Goal: Communication & Community: Share content

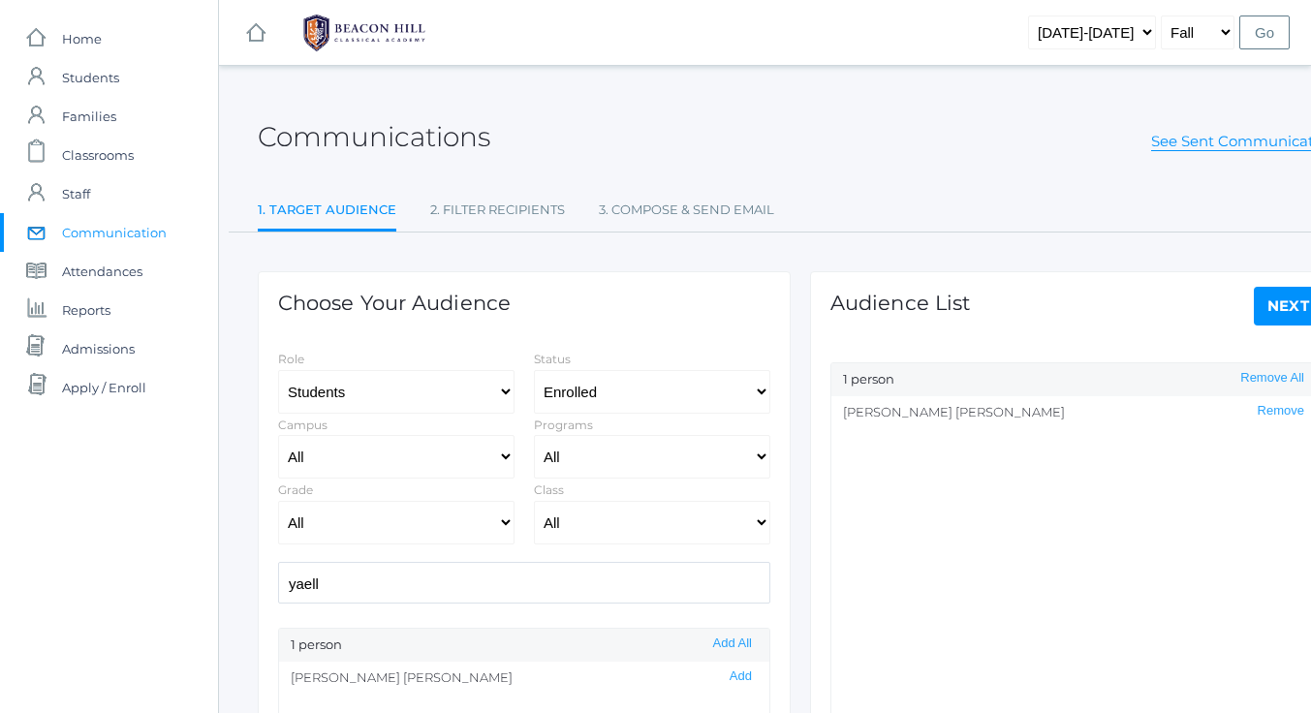
select select "Enrolled"
click at [352, 576] on input "yaell" at bounding box center [524, 583] width 492 height 42
drag, startPoint x: 330, startPoint y: 585, endPoint x: 258, endPoint y: 583, distance: 72.7
click at [258, 583] on div "Choose Your Audience Role Students Staff Status All Enrolled Limbo Campus All U…" at bounding box center [524, 646] width 533 height 750
click at [727, 677] on button "Add" at bounding box center [741, 676] width 34 height 16
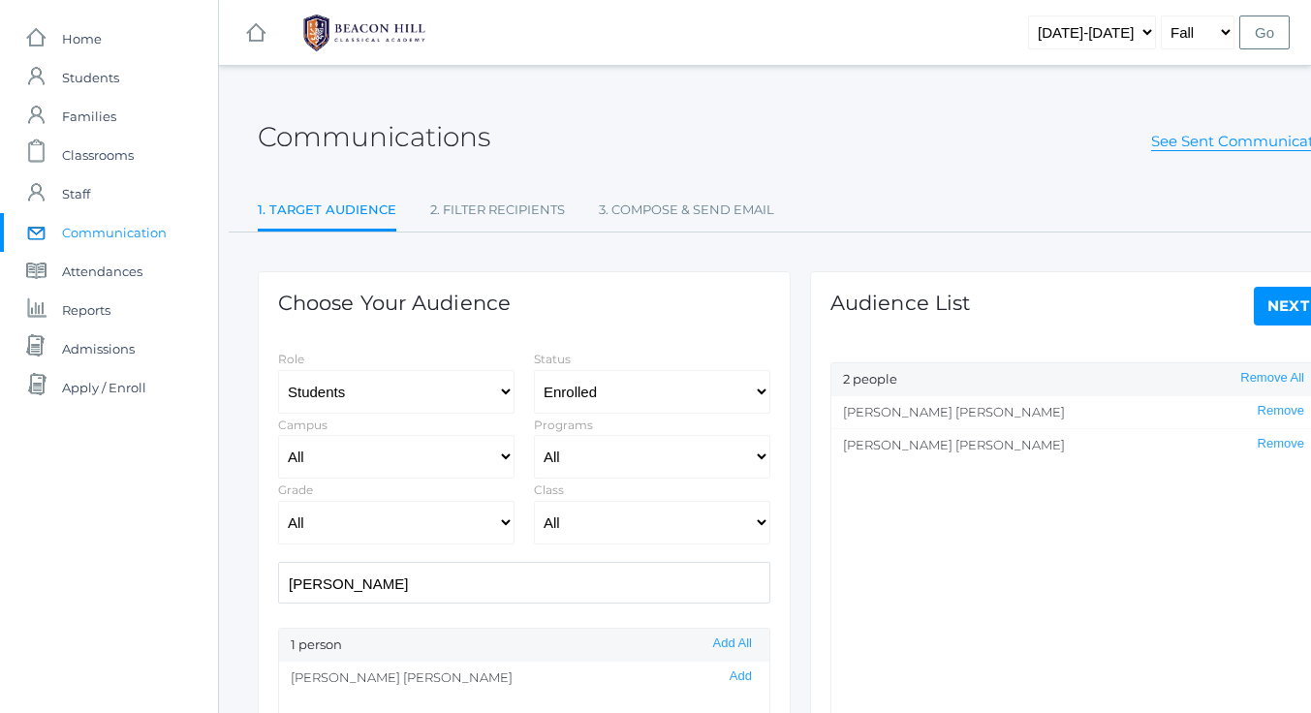
scroll to position [1, 0]
drag, startPoint x: 351, startPoint y: 587, endPoint x: 259, endPoint y: 591, distance: 92.1
click at [259, 591] on div "Choose Your Audience Role Students Staff Status All Enrolled Limbo Campus All U…" at bounding box center [524, 646] width 533 height 750
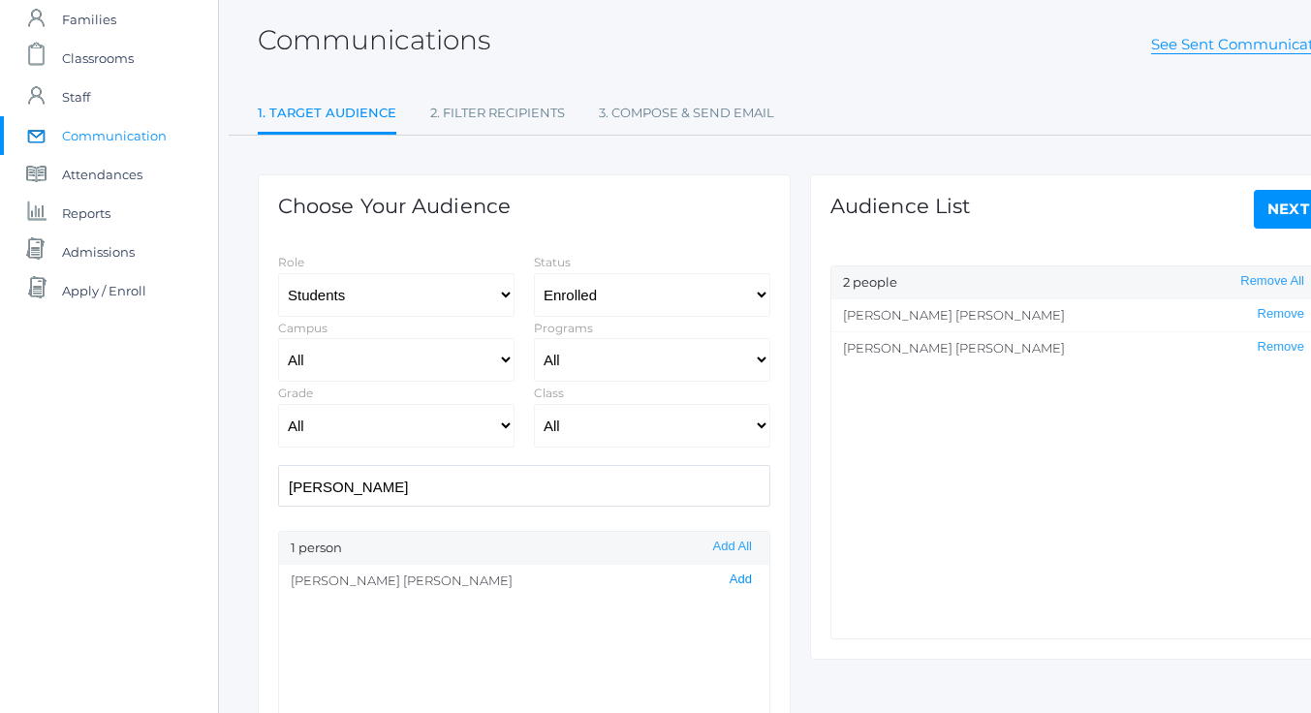
scroll to position [0, 0]
click at [728, 581] on button "Add" at bounding box center [741, 580] width 34 height 16
drag, startPoint x: 371, startPoint y: 486, endPoint x: 218, endPoint y: 494, distance: 153.3
click at [215, 494] on div "icons/ui/navigation/home Created with Sketch. Home icons/user/plain Created wit…" at bounding box center [655, 458] width 1311 height 1111
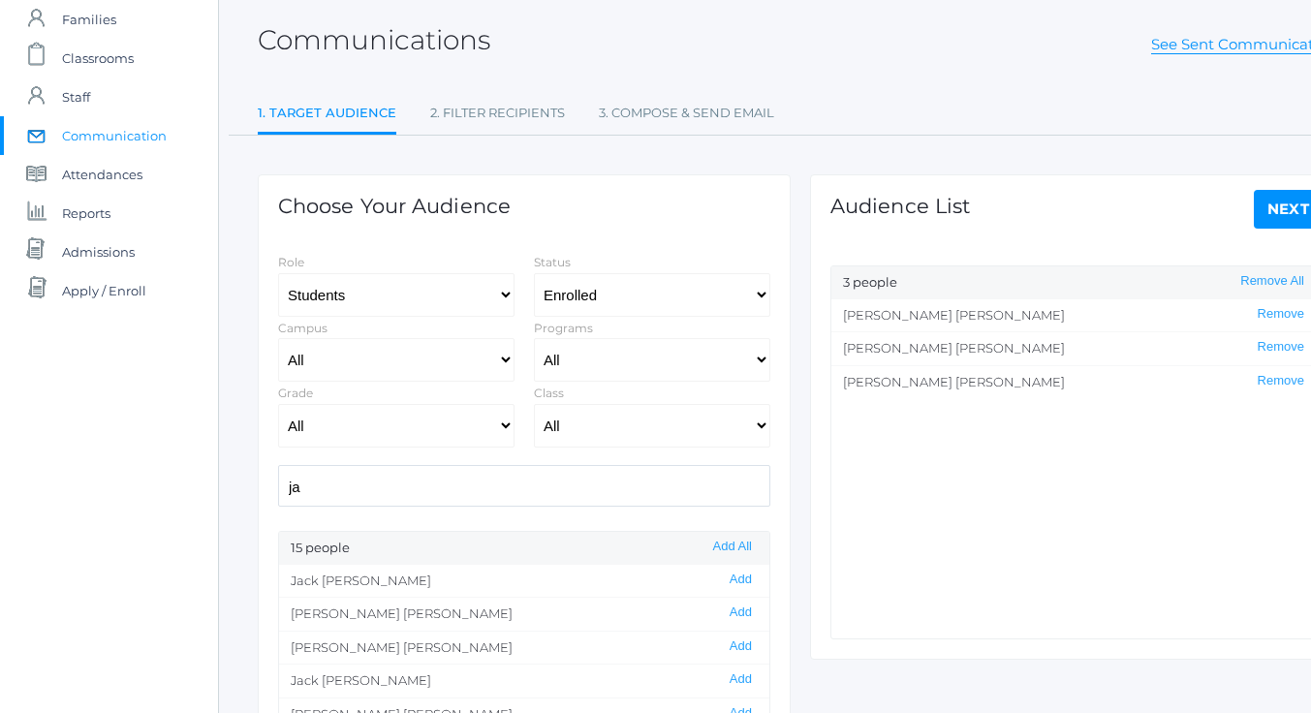
type input "j"
click at [728, 613] on button "Add" at bounding box center [741, 613] width 34 height 16
drag, startPoint x: 331, startPoint y: 483, endPoint x: 233, endPoint y: 502, distance: 100.5
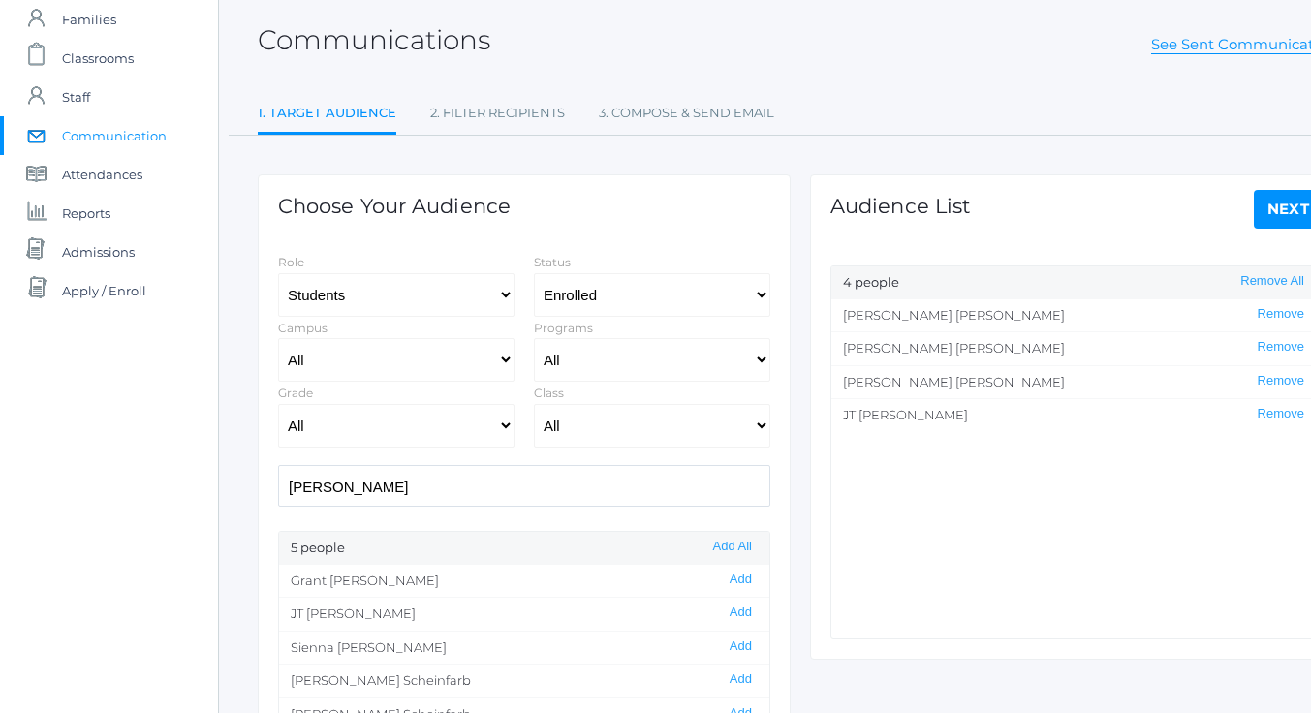
click at [233, 502] on div "Communications See Sent Communications 1. Target Audience 2. Filter Recipients …" at bounding box center [800, 459] width 1163 height 932
click at [728, 682] on button "Add" at bounding box center [741, 679] width 34 height 16
drag, startPoint x: 355, startPoint y: 482, endPoint x: 269, endPoint y: 496, distance: 86.3
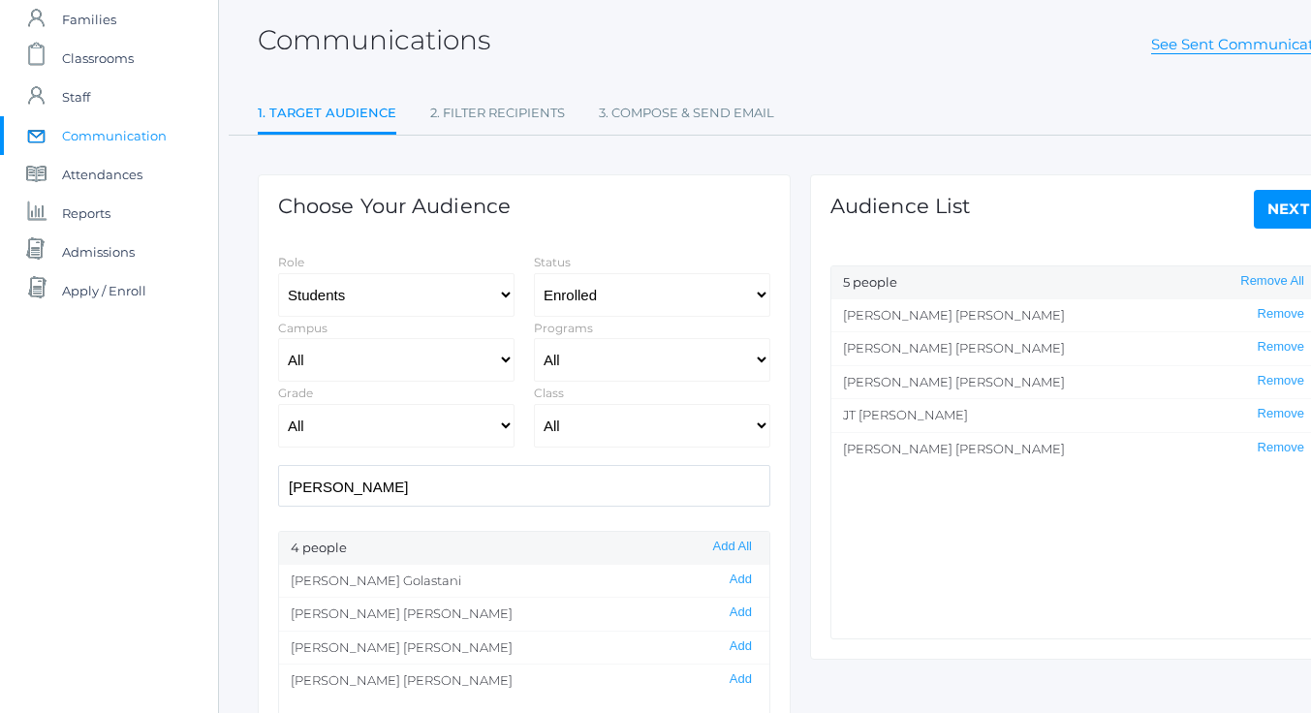
click at [267, 497] on div "Choose Your Audience Role Students Staff Status All Enrolled Limbo Campus All U…" at bounding box center [524, 549] width 533 height 750
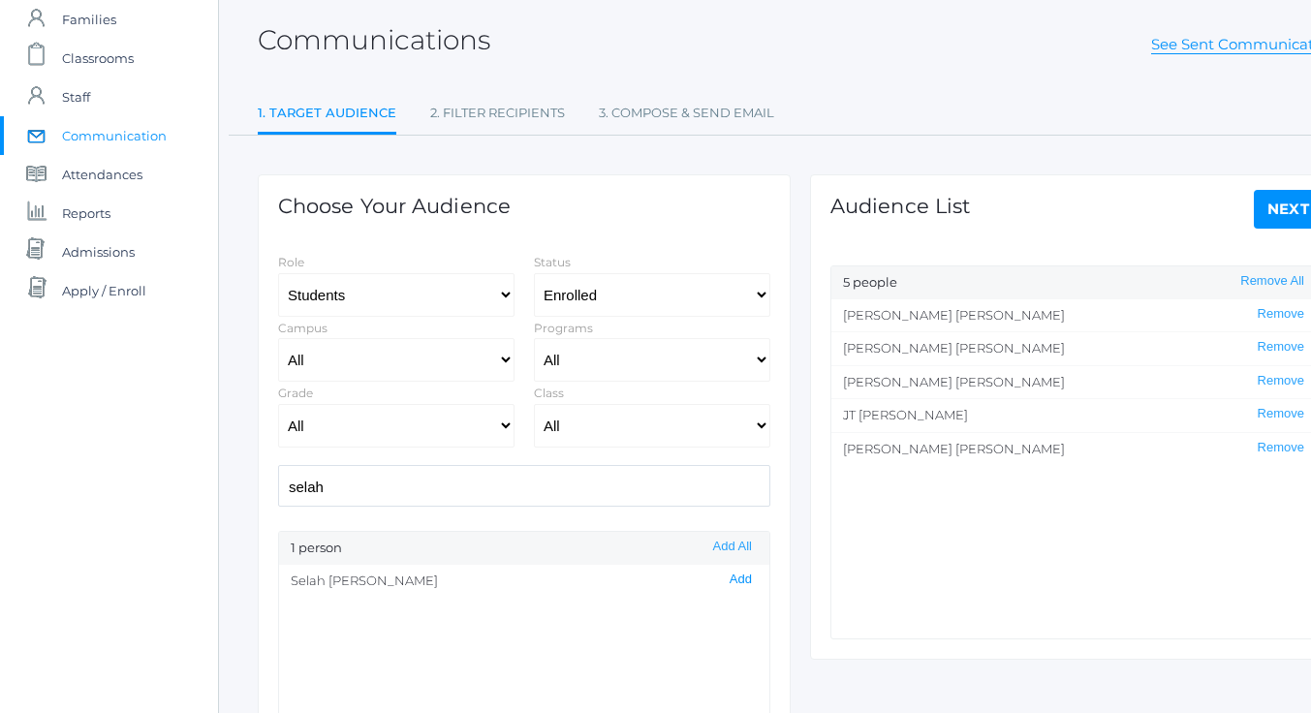
scroll to position [0, 0]
click at [724, 583] on button "Add" at bounding box center [741, 580] width 34 height 16
drag, startPoint x: 338, startPoint y: 493, endPoint x: 289, endPoint y: 466, distance: 56.4
click at [219, 488] on div "Communications See Sent Communications 1. Target Audience 2. Filter Recipients …" at bounding box center [800, 459] width 1163 height 932
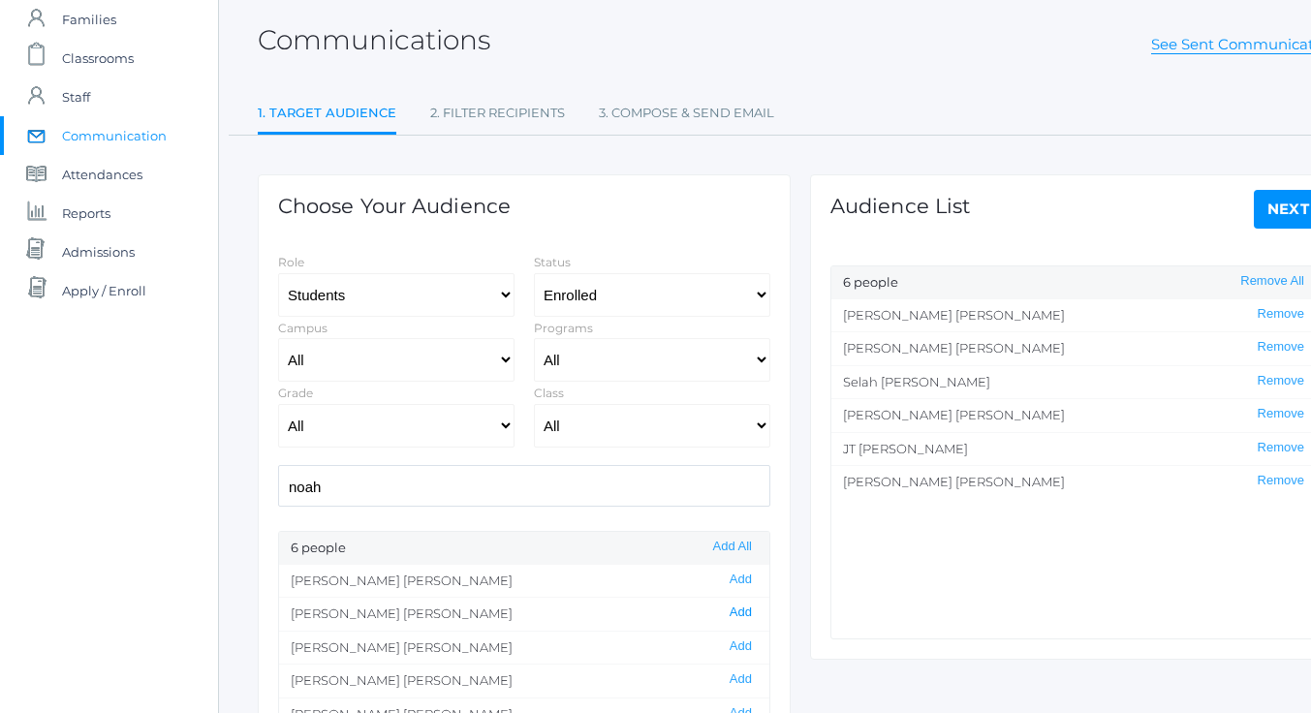
scroll to position [0, 0]
click at [730, 607] on button "Add" at bounding box center [741, 613] width 34 height 16
drag, startPoint x: 311, startPoint y: 482, endPoint x: 277, endPoint y: 473, distance: 35.3
click at [265, 476] on div "Choose Your Audience Role Students Staff Status All Enrolled Limbo Campus All U…" at bounding box center [524, 549] width 533 height 750
type input "z"
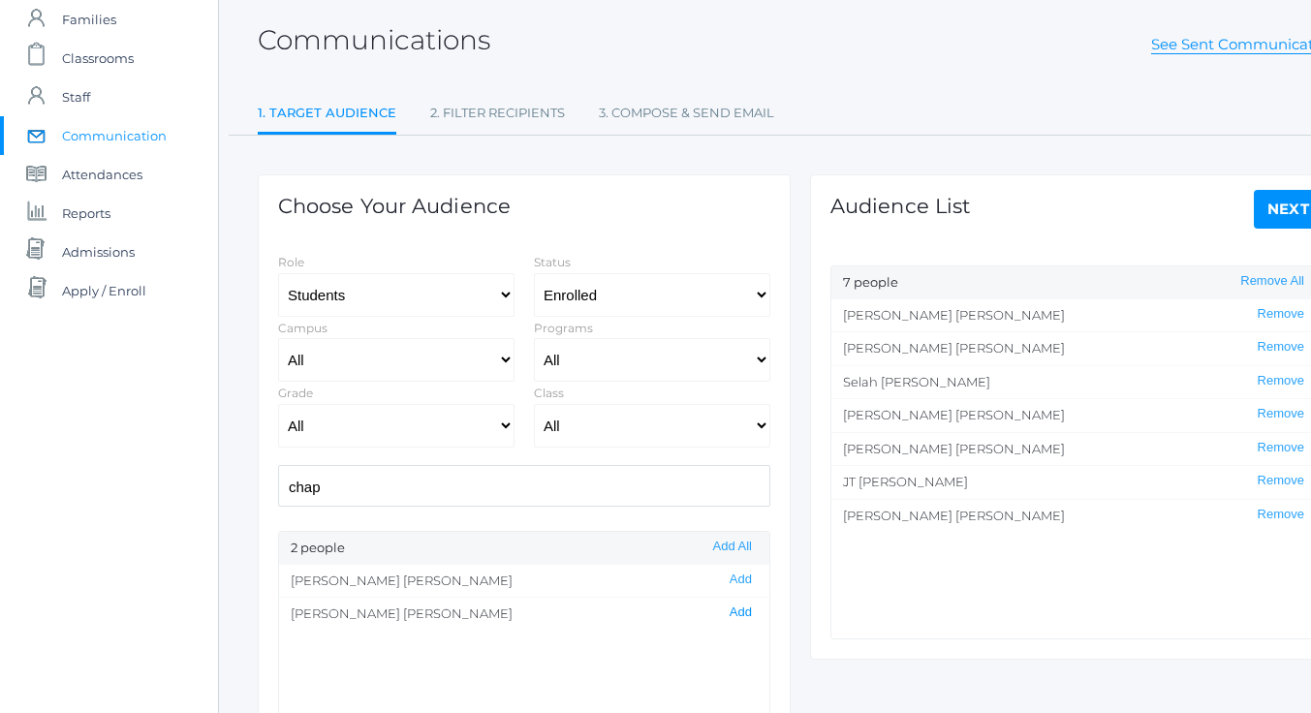
type input "chap"
click at [728, 611] on button "Add" at bounding box center [741, 613] width 34 height 16
drag, startPoint x: 335, startPoint y: 484, endPoint x: 173, endPoint y: 483, distance: 161.8
click at [173, 483] on div "icons/ui/navigation/home Created with Sketch. Home icons/user/plain Created wit…" at bounding box center [655, 458] width 1311 height 1111
click at [730, 577] on button "Add" at bounding box center [741, 580] width 34 height 16
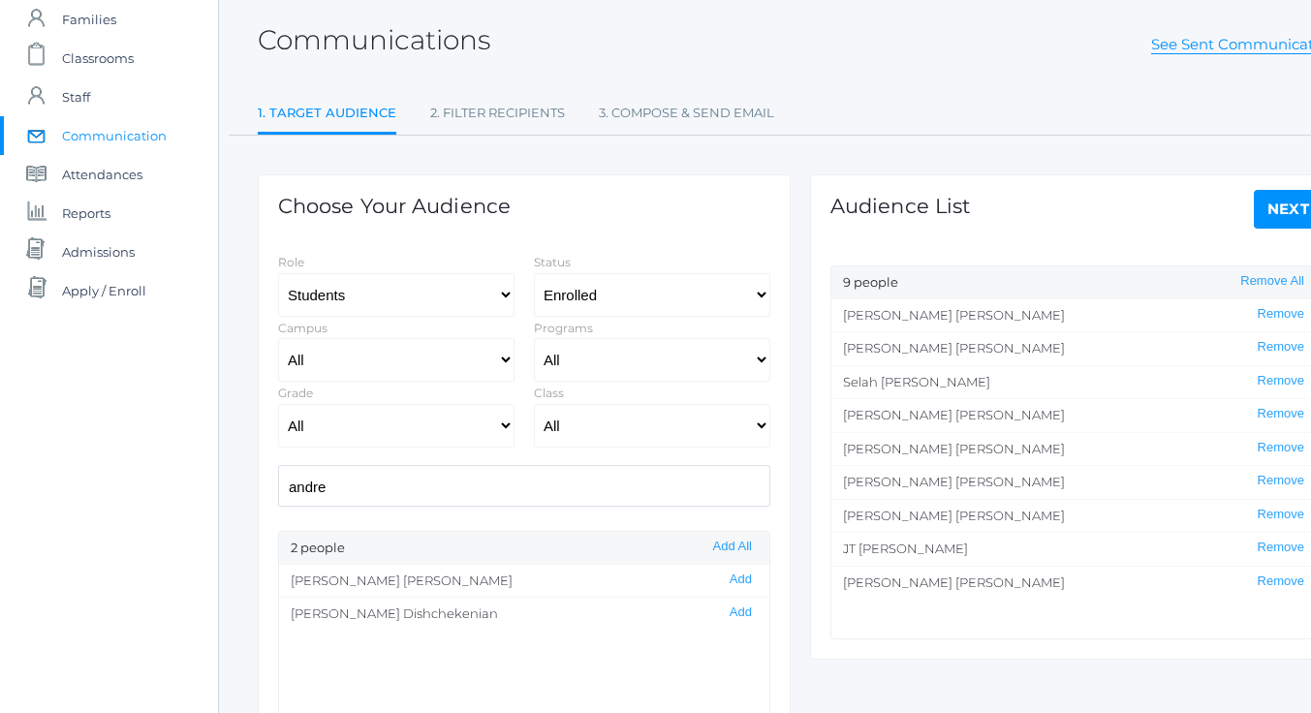
scroll to position [1, 0]
drag, startPoint x: 332, startPoint y: 487, endPoint x: 273, endPoint y: 499, distance: 60.2
click at [264, 499] on div "Choose Your Audience Role Students Staff Status All Enrolled Limbo Campus All U…" at bounding box center [524, 549] width 533 height 750
type input "b"
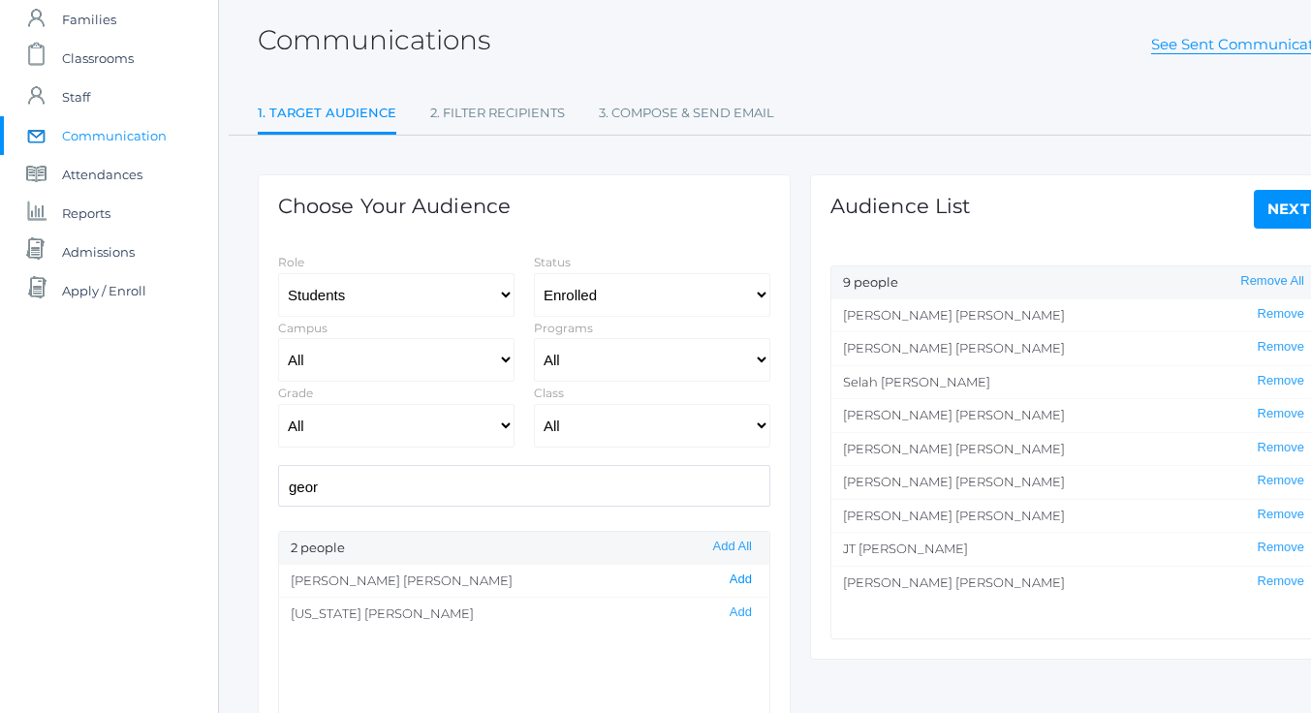
click at [724, 583] on button "Add" at bounding box center [741, 580] width 34 height 16
drag, startPoint x: 375, startPoint y: 495, endPoint x: 268, endPoint y: 494, distance: 106.6
click at [268, 494] on div "geor" at bounding box center [524, 486] width 512 height 42
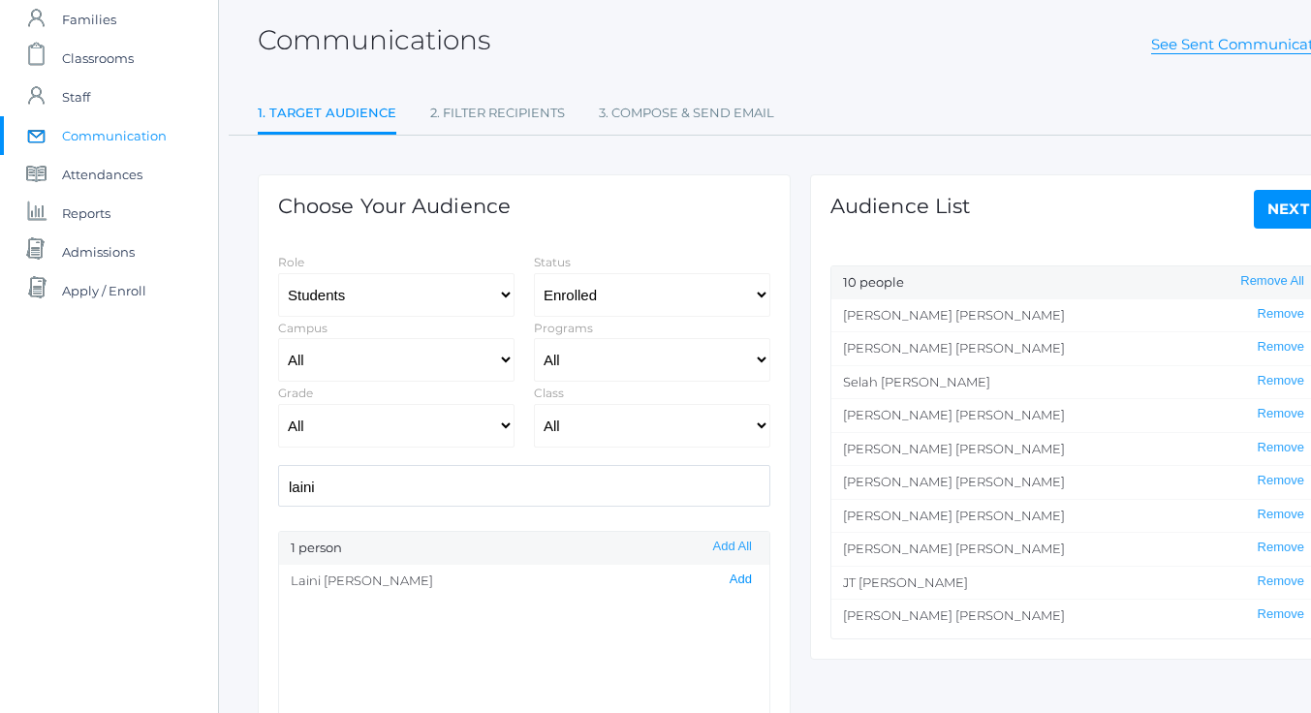
scroll to position [0, 0]
click at [724, 579] on button "Add" at bounding box center [741, 580] width 34 height 16
drag, startPoint x: 368, startPoint y: 490, endPoint x: 258, endPoint y: 479, distance: 111.1
click at [258, 479] on div "Choose Your Audience Role Students Staff Status All Enrolled Limbo Campus All U…" at bounding box center [524, 549] width 533 height 750
click at [731, 575] on button "Add" at bounding box center [741, 580] width 34 height 16
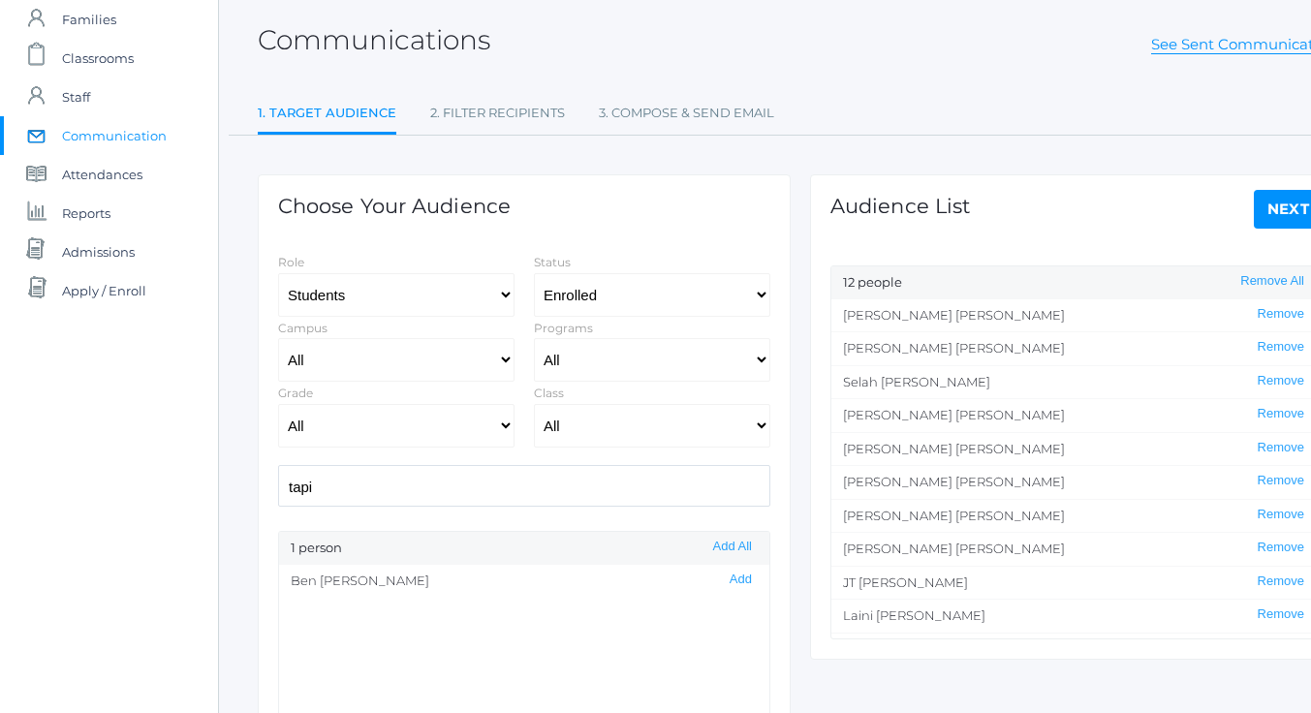
drag, startPoint x: 293, startPoint y: 482, endPoint x: 262, endPoint y: 482, distance: 31.0
click at [262, 482] on div "Choose Your Audience Role Students Staff Status All Enrolled Limbo Campus All U…" at bounding box center [524, 549] width 533 height 750
type input "webs"
click at [724, 579] on button "Add" at bounding box center [741, 580] width 34 height 16
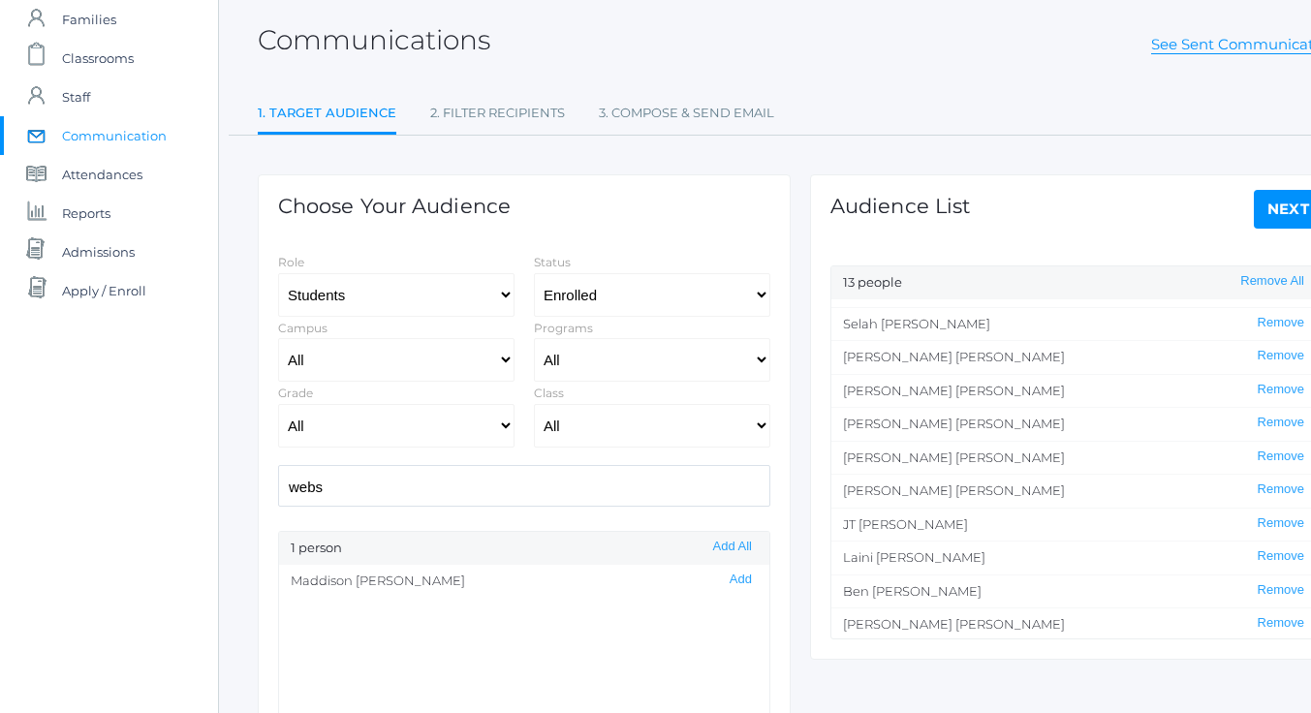
scroll to position [94, 0]
click at [1293, 205] on link "Next" at bounding box center [1289, 209] width 70 height 39
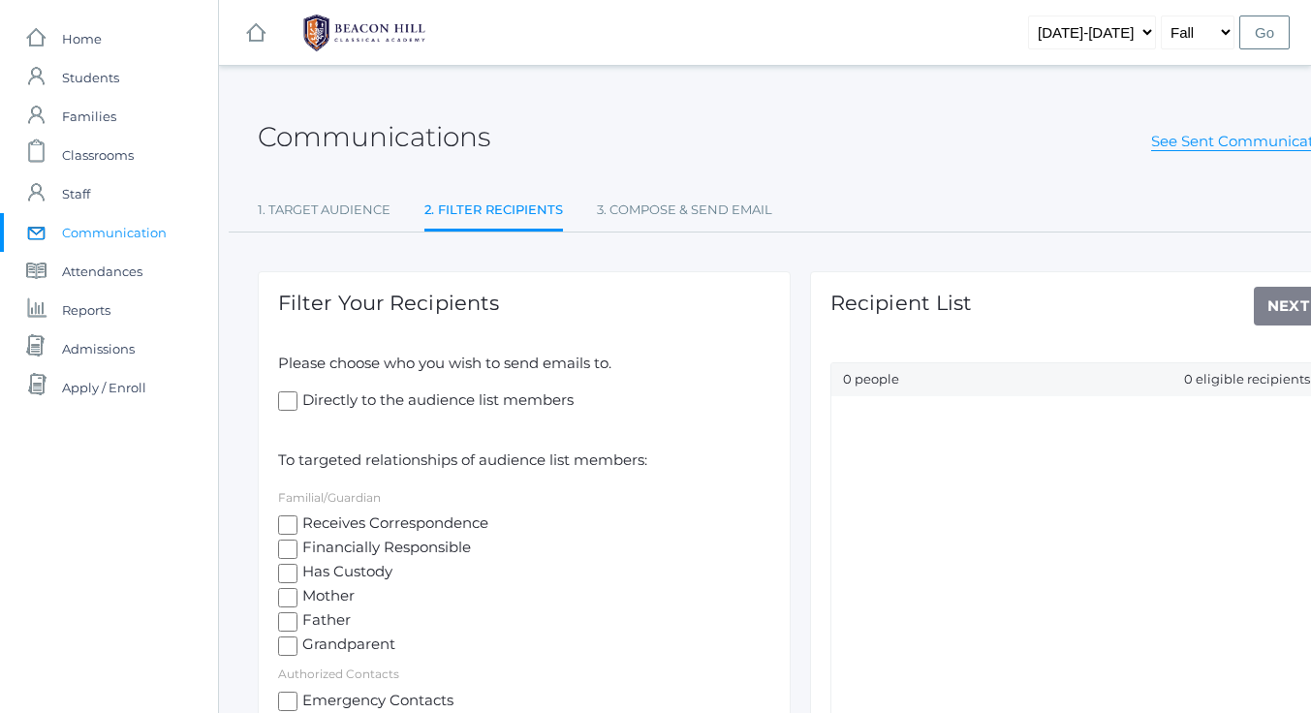
click at [287, 398] on input "Directly to the audience list members" at bounding box center [287, 400] width 19 height 19
checkbox input "true"
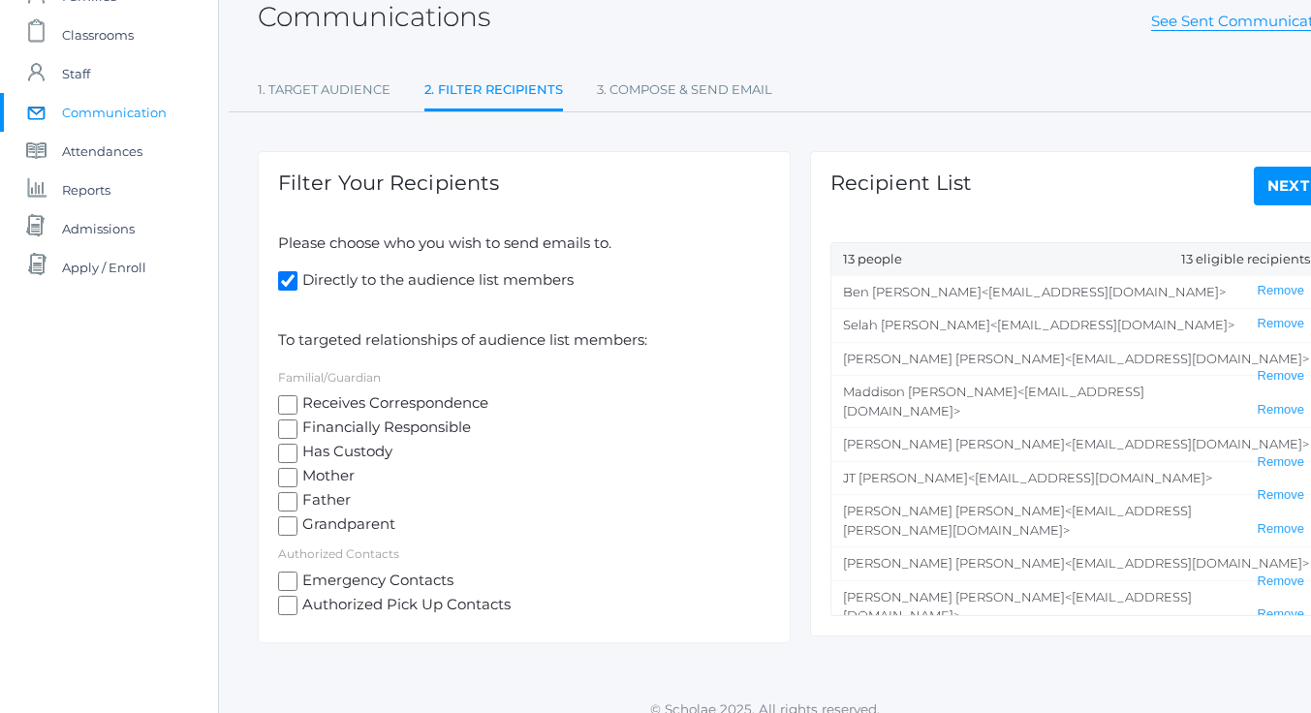
scroll to position [140, 0]
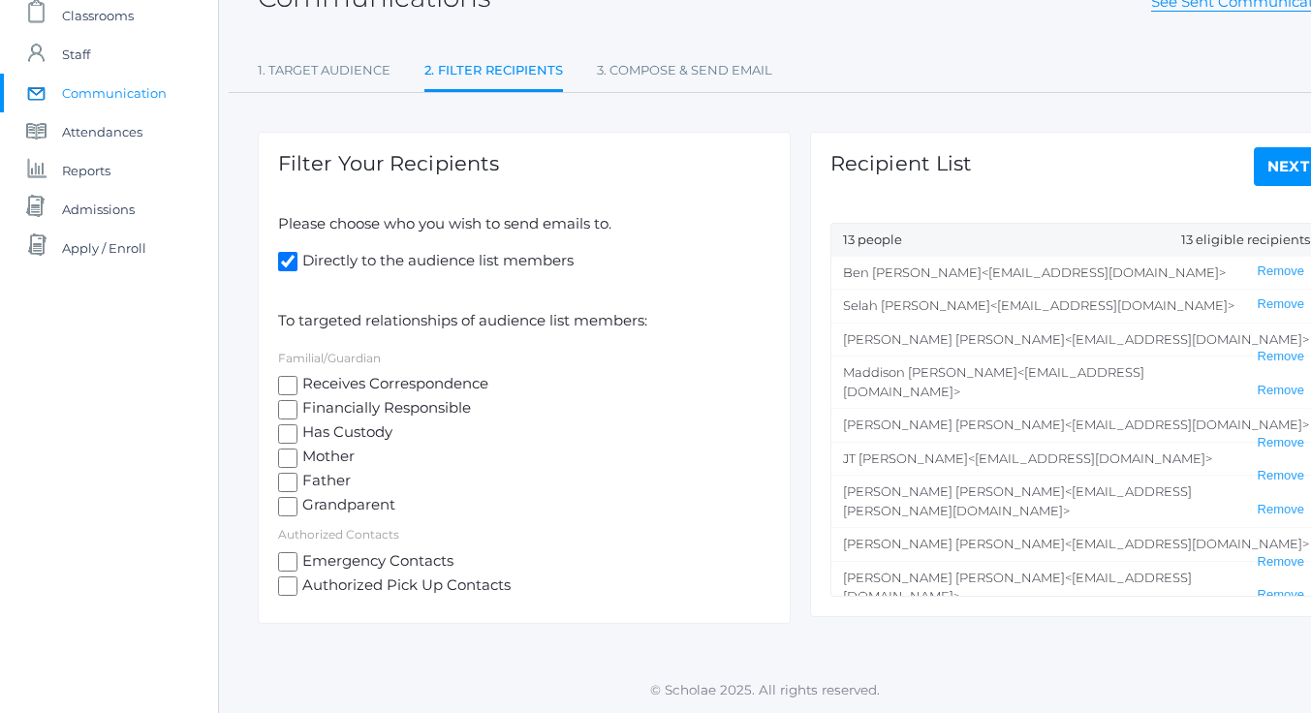
click at [284, 456] on input "Mother" at bounding box center [287, 458] width 19 height 19
checkbox input "true"
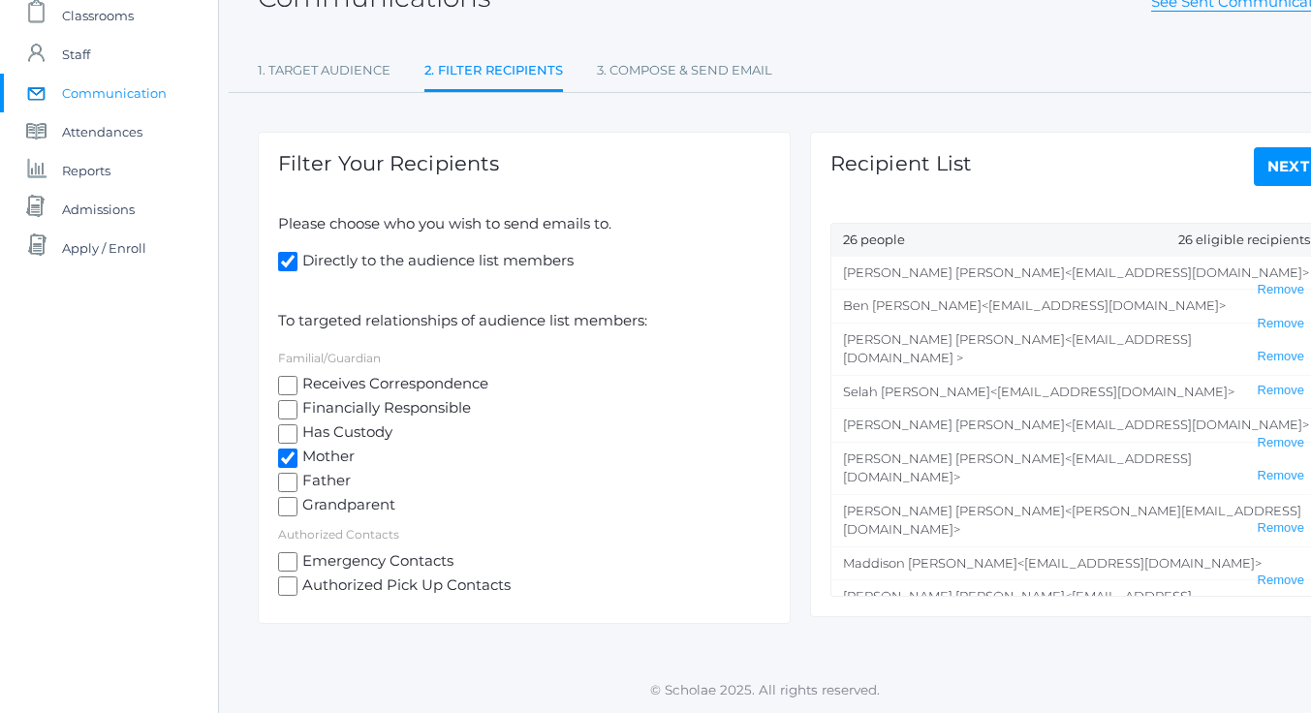
click at [289, 480] on input "Father" at bounding box center [287, 482] width 19 height 19
checkbox input "true"
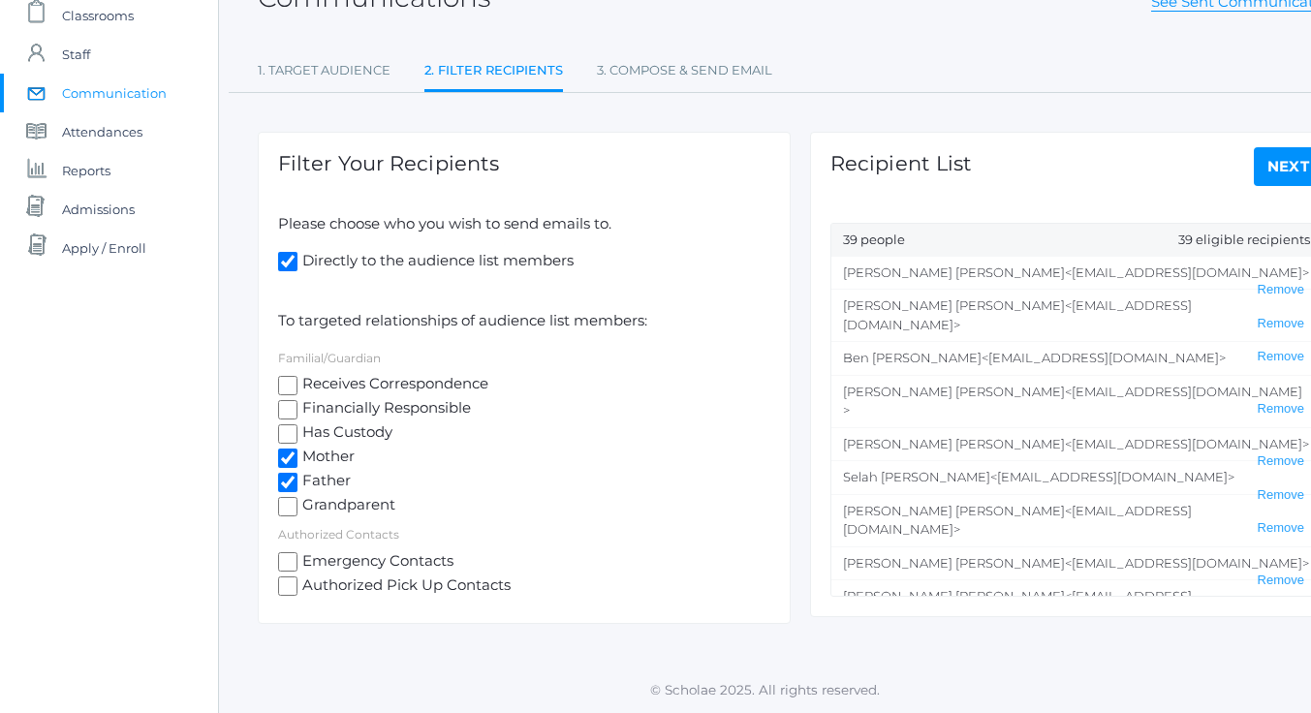
click at [288, 427] on input "Has Custody" at bounding box center [287, 433] width 19 height 19
checkbox input "true"
click at [1275, 164] on link "Next" at bounding box center [1289, 166] width 70 height 39
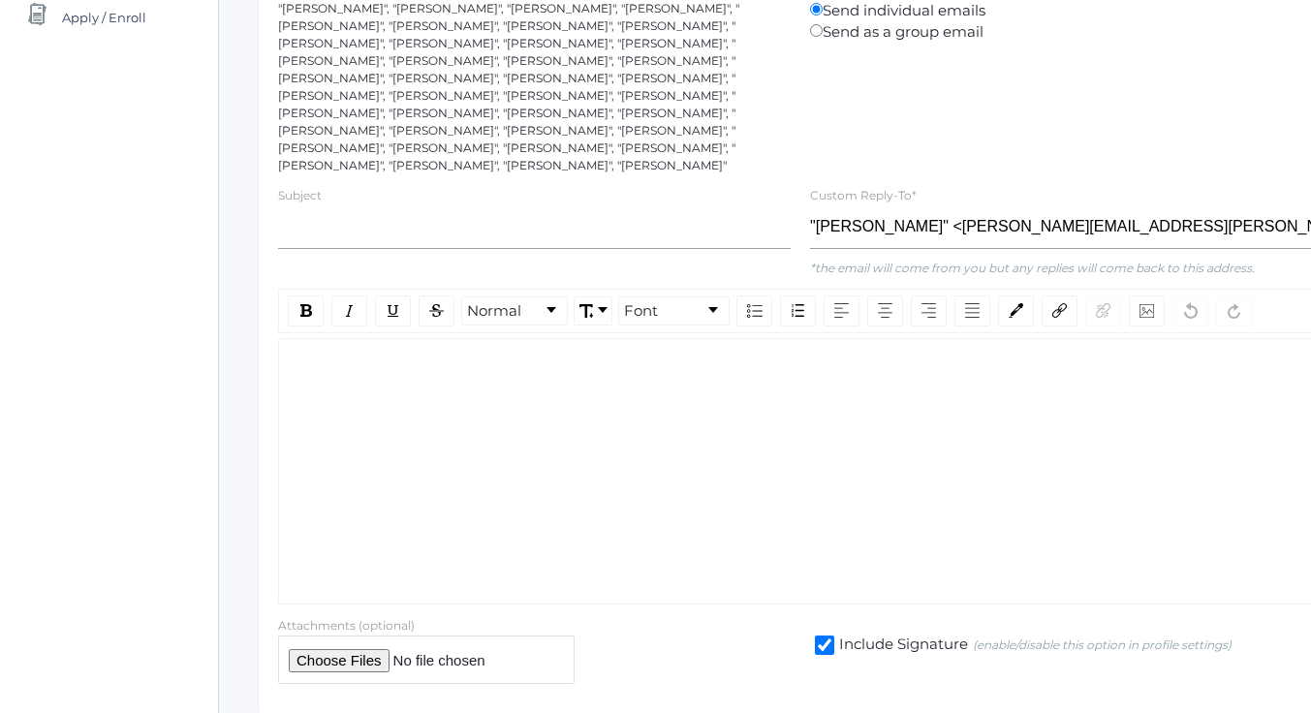
scroll to position [388, 0]
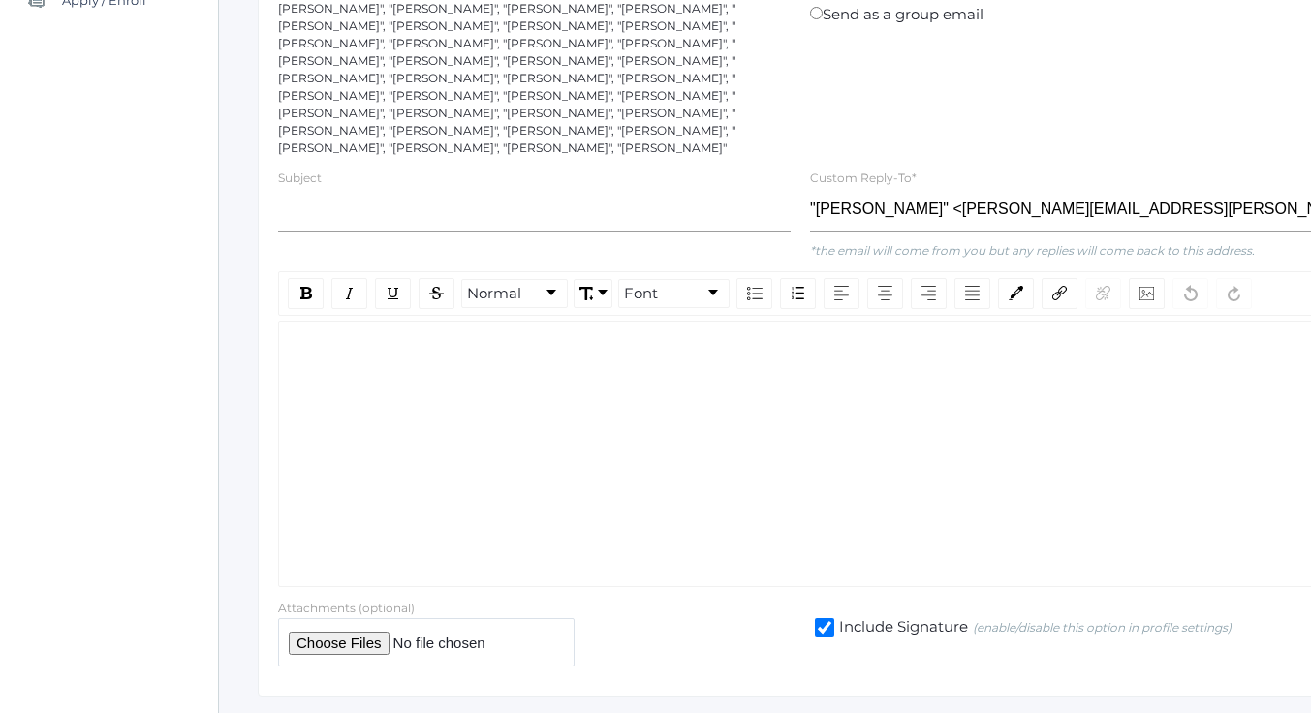
click at [350, 618] on input "file" at bounding box center [426, 641] width 296 height 47
type input "C:\fakepath\AP Course Letter.pdf"
click at [335, 341] on div "rdw-editor" at bounding box center [801, 352] width 1012 height 22
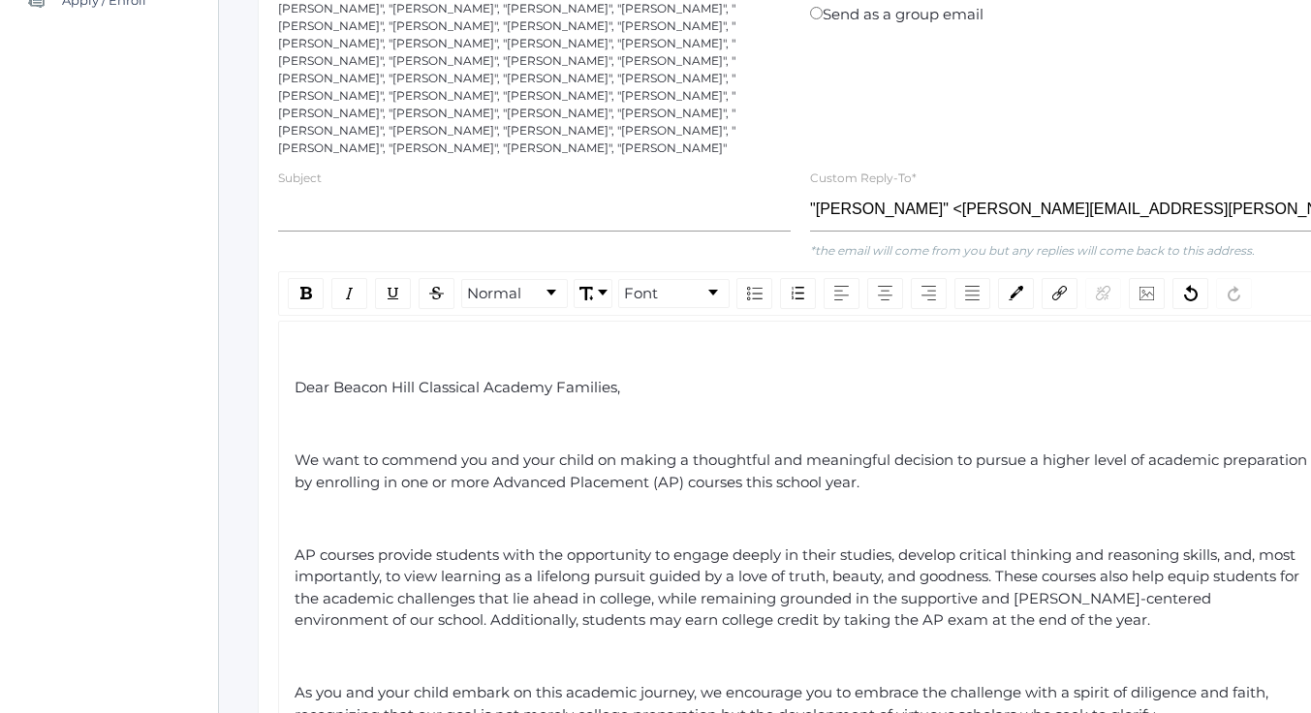
click at [298, 378] on span "Dear Beacon Hill Classical Academy Families," at bounding box center [458, 387] width 326 height 18
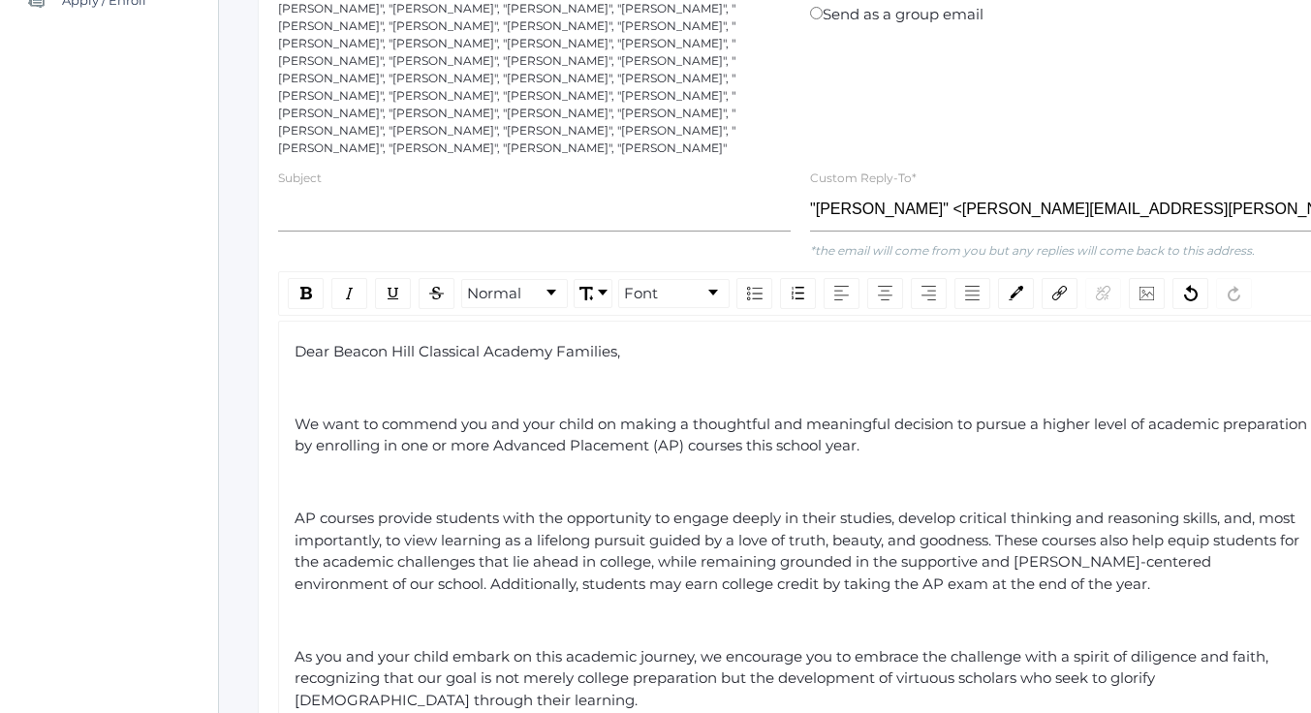
click at [295, 415] on span "We want to commend you and your child on making a thoughtful and meaningful dec…" at bounding box center [803, 435] width 1016 height 41
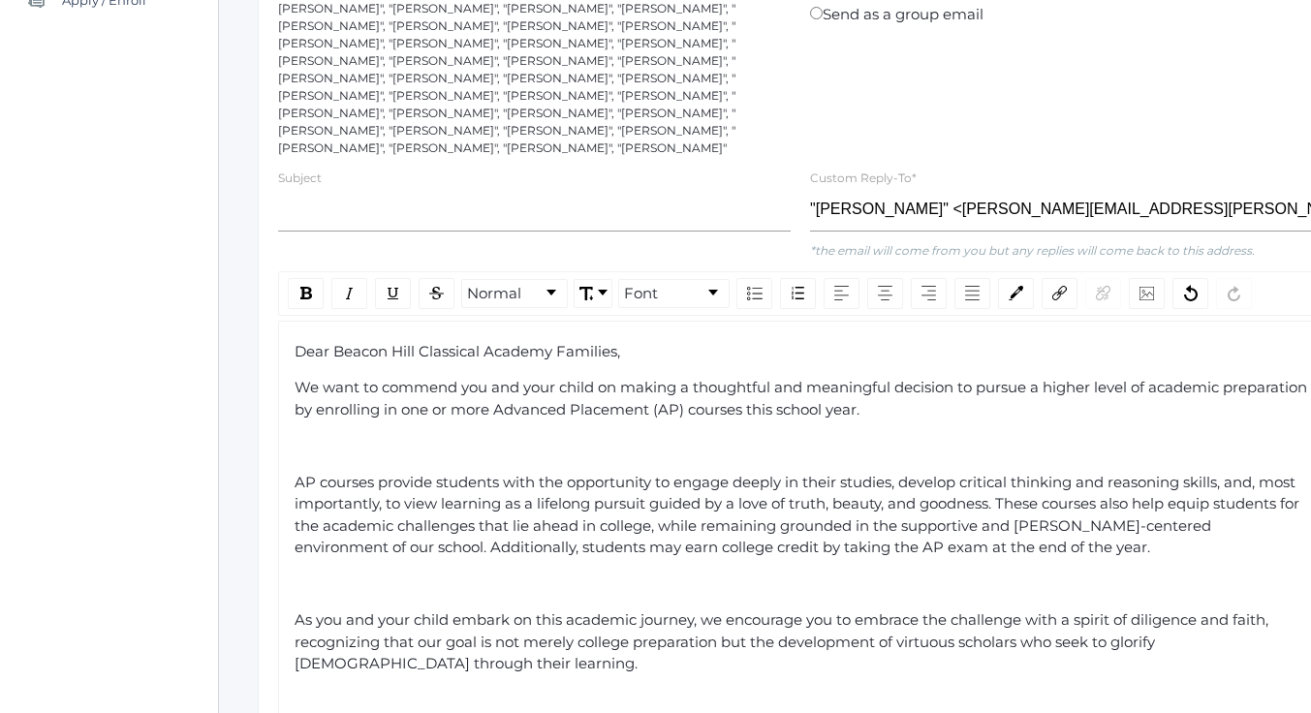
click at [298, 473] on span "AP courses provide students with the opportunity to engage deeply in their stud…" at bounding box center [799, 515] width 1009 height 84
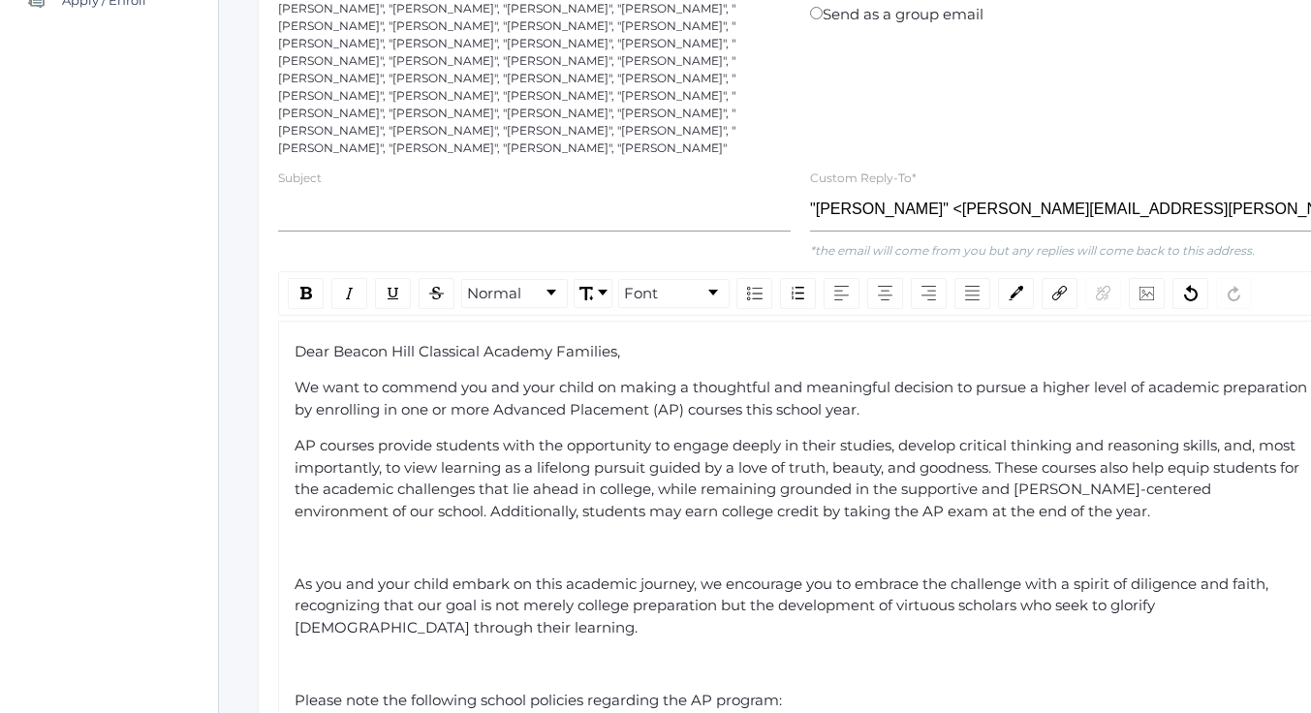
click at [297, 575] on span "As you and your child embark on this academic journey, we encourage you to embr…" at bounding box center [784, 606] width 978 height 62
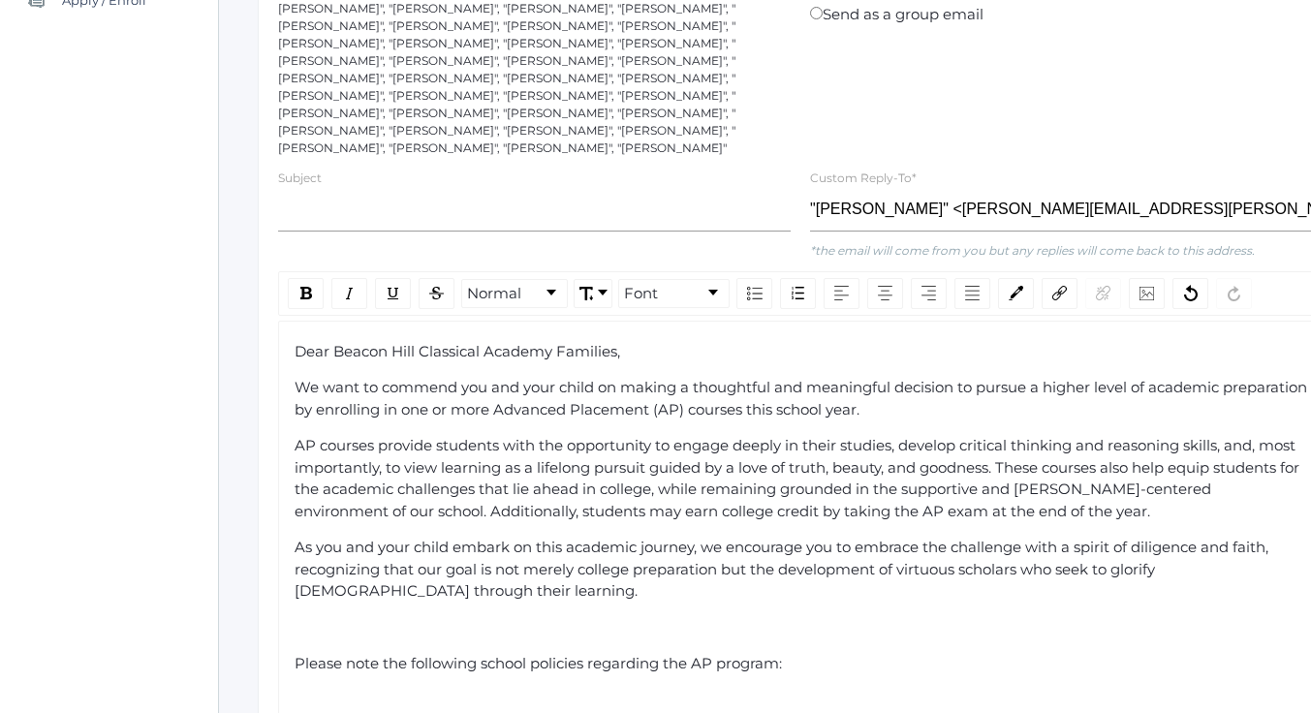
click at [296, 654] on span "Please note the following school policies regarding the AP program:" at bounding box center [538, 663] width 487 height 18
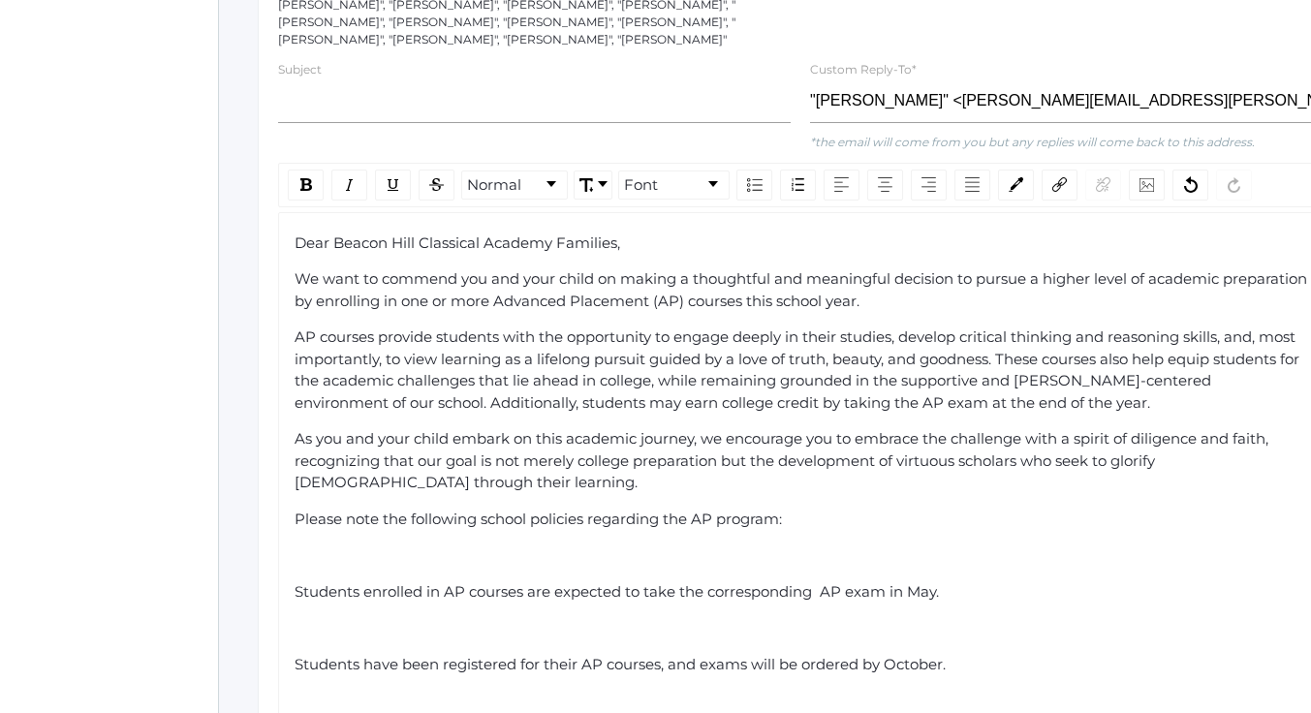
scroll to position [581, 0]
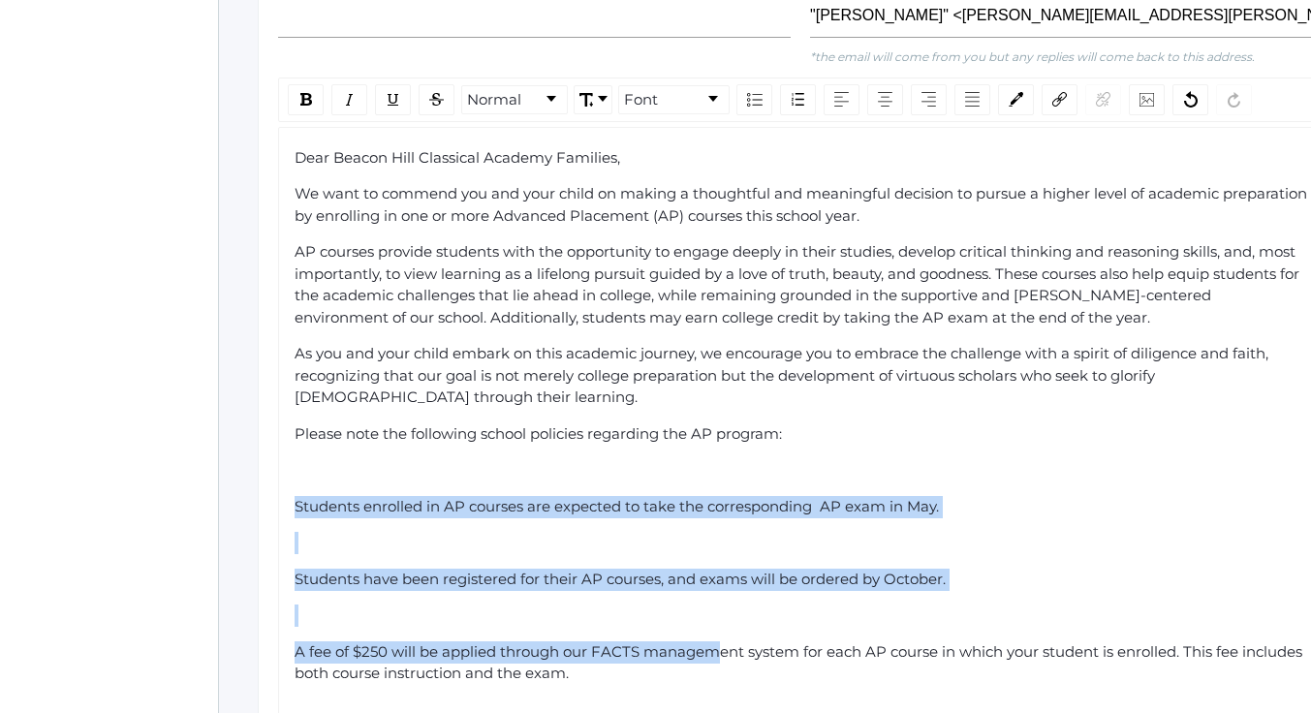
drag, startPoint x: 295, startPoint y: 468, endPoint x: 646, endPoint y: 559, distance: 363.3
click at [710, 619] on div "Dear Beacon Hill Classical Academy Families, We want to commend you and your ch…" at bounding box center [801, 692] width 1012 height 1090
click at [295, 497] on span "Students enrolled in AP courses are expected to take the corresponding AP exam …" at bounding box center [617, 506] width 644 height 18
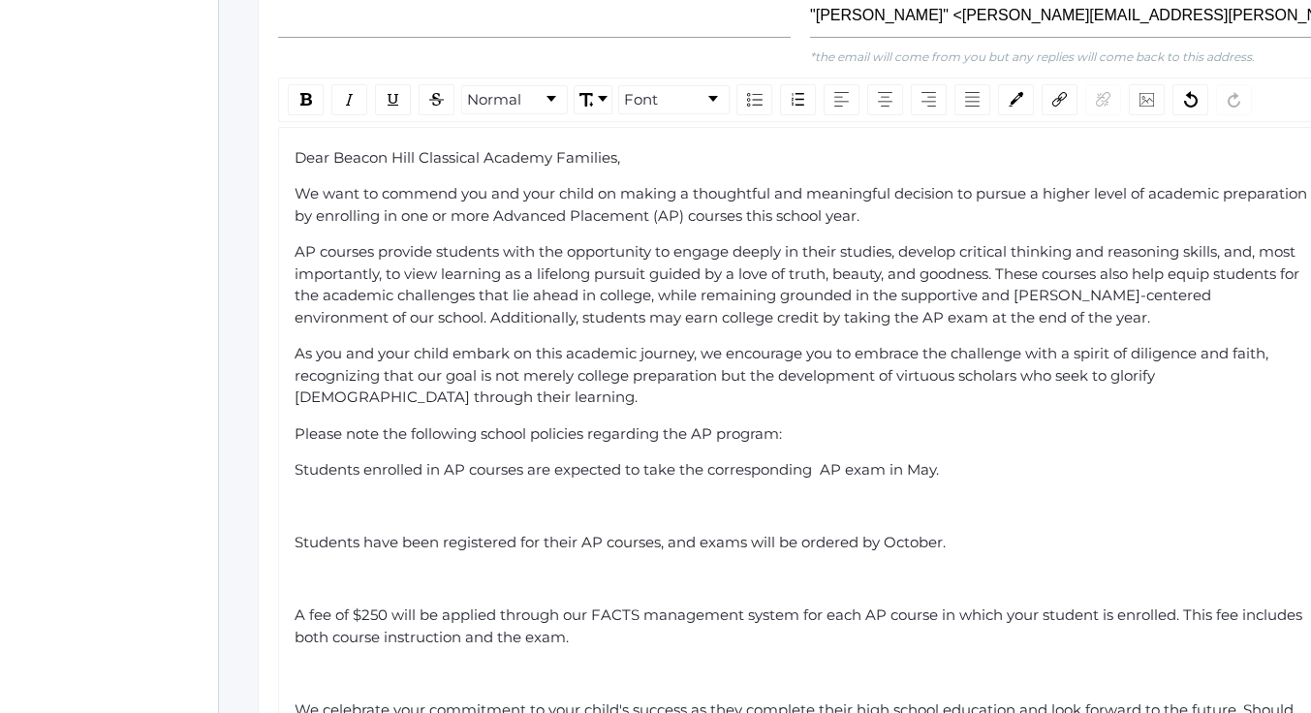
click at [295, 533] on span "Students have been registered for their AP courses, and exams will be ordered b…" at bounding box center [620, 542] width 651 height 18
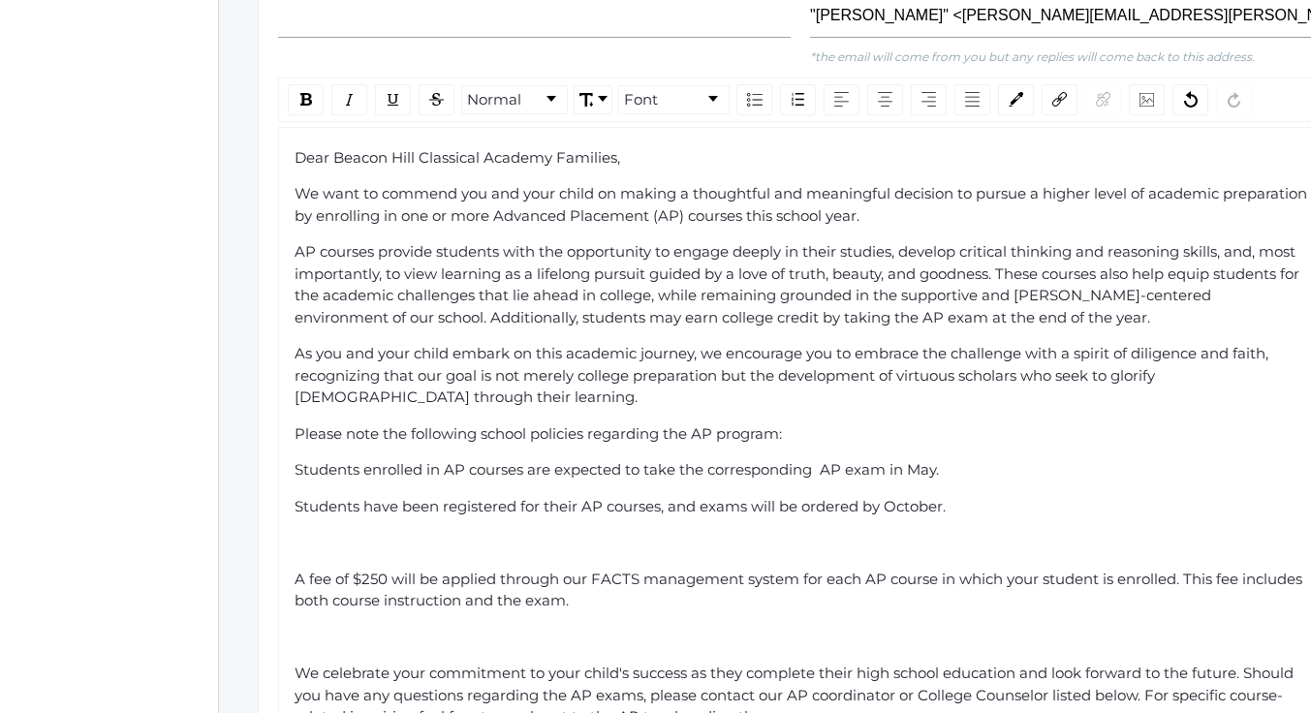
click at [295, 570] on span "A fee of $250 will be applied through our FACTS management system for each AP c…" at bounding box center [800, 590] width 1011 height 41
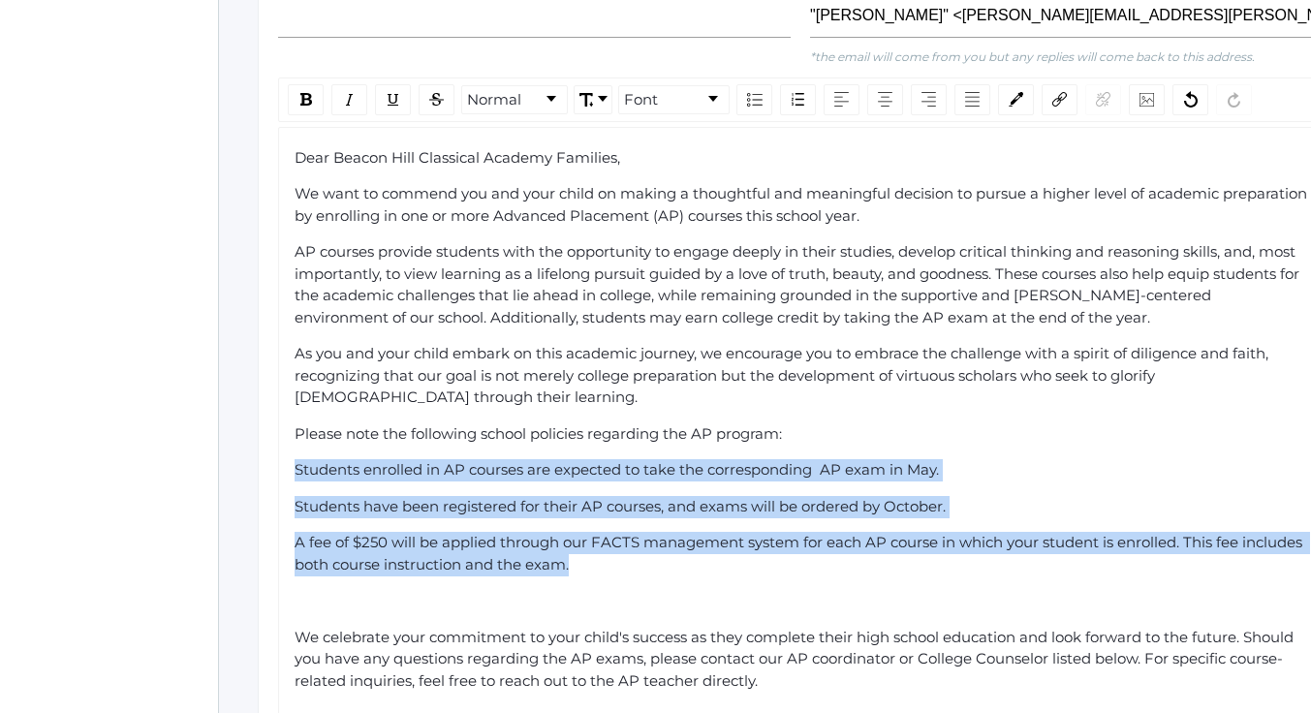
drag, startPoint x: 295, startPoint y: 434, endPoint x: 699, endPoint y: 518, distance: 412.7
click at [693, 526] on div "Dear Beacon Hill Classical Academy Families, We want to commend you and your ch…" at bounding box center [801, 637] width 1012 height 981
click at [754, 93] on img "rdw-list-control" at bounding box center [755, 100] width 16 height 14
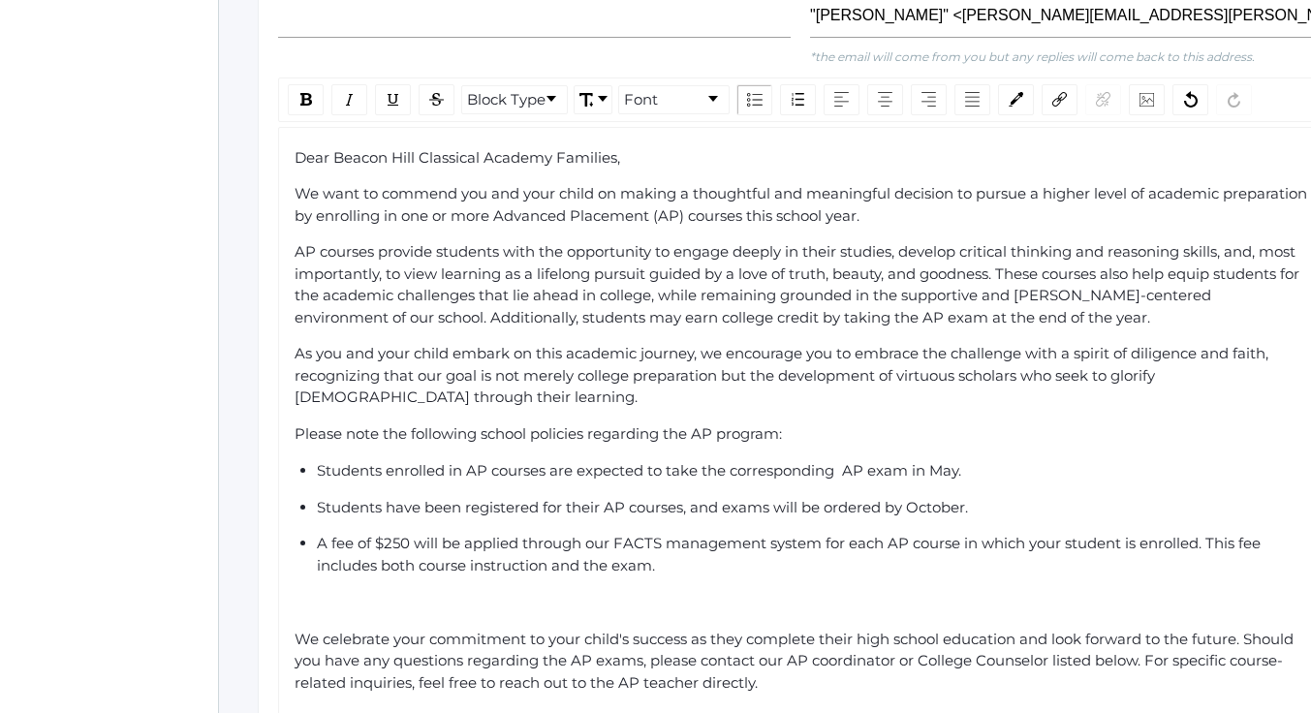
click at [298, 630] on span "We celebrate your commitment to your child's success as they complete their hig…" at bounding box center [796, 661] width 1003 height 62
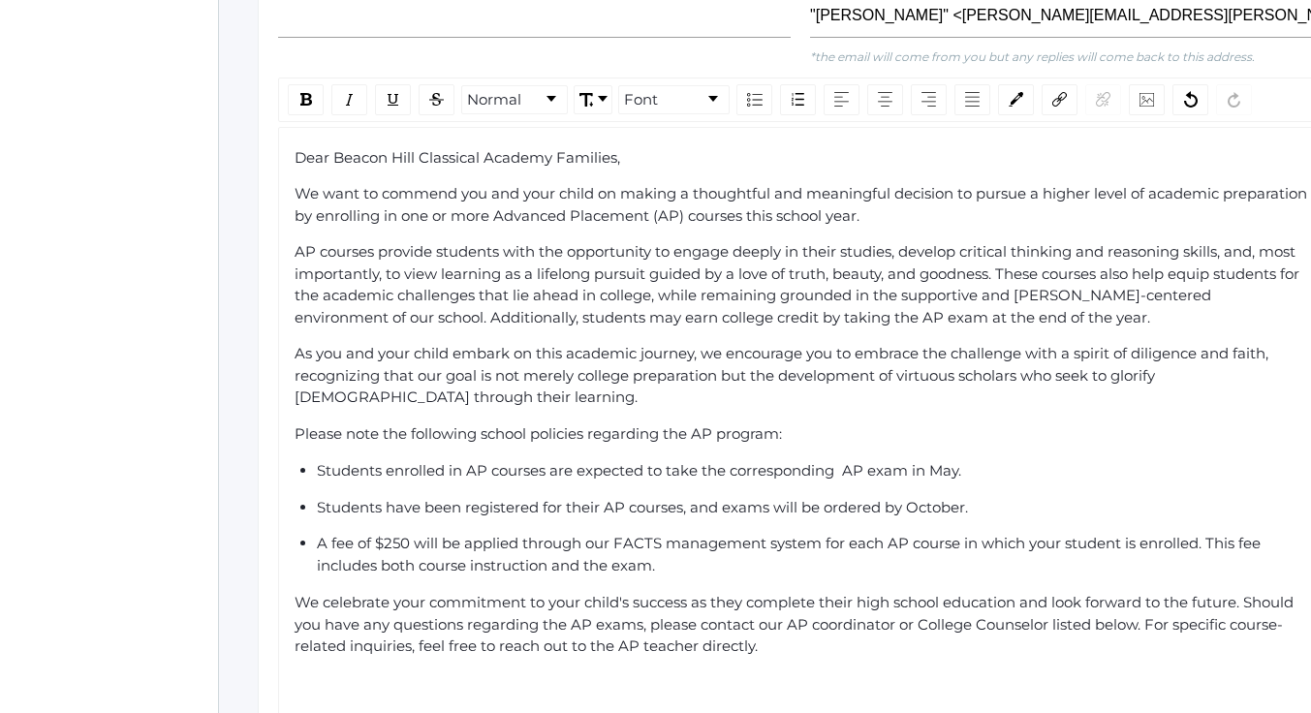
scroll to position [775, 0]
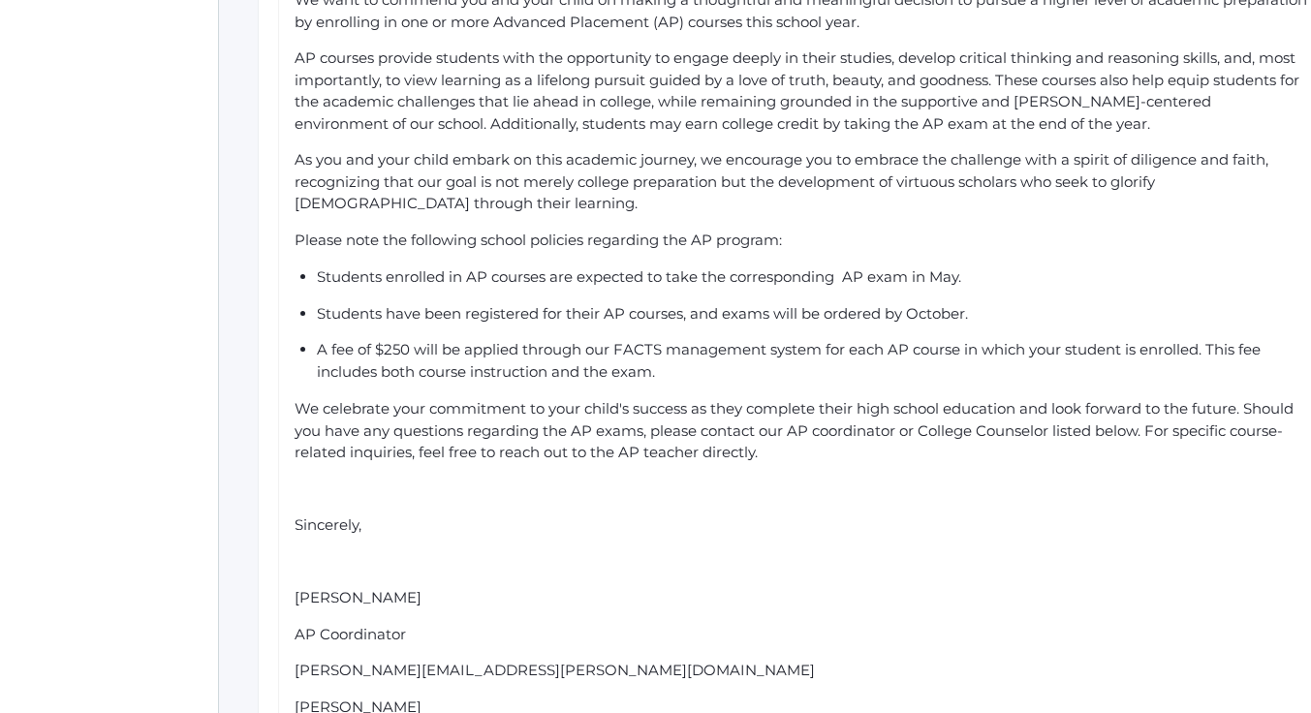
click at [298, 515] on span "Sincerely," at bounding box center [328, 524] width 67 height 18
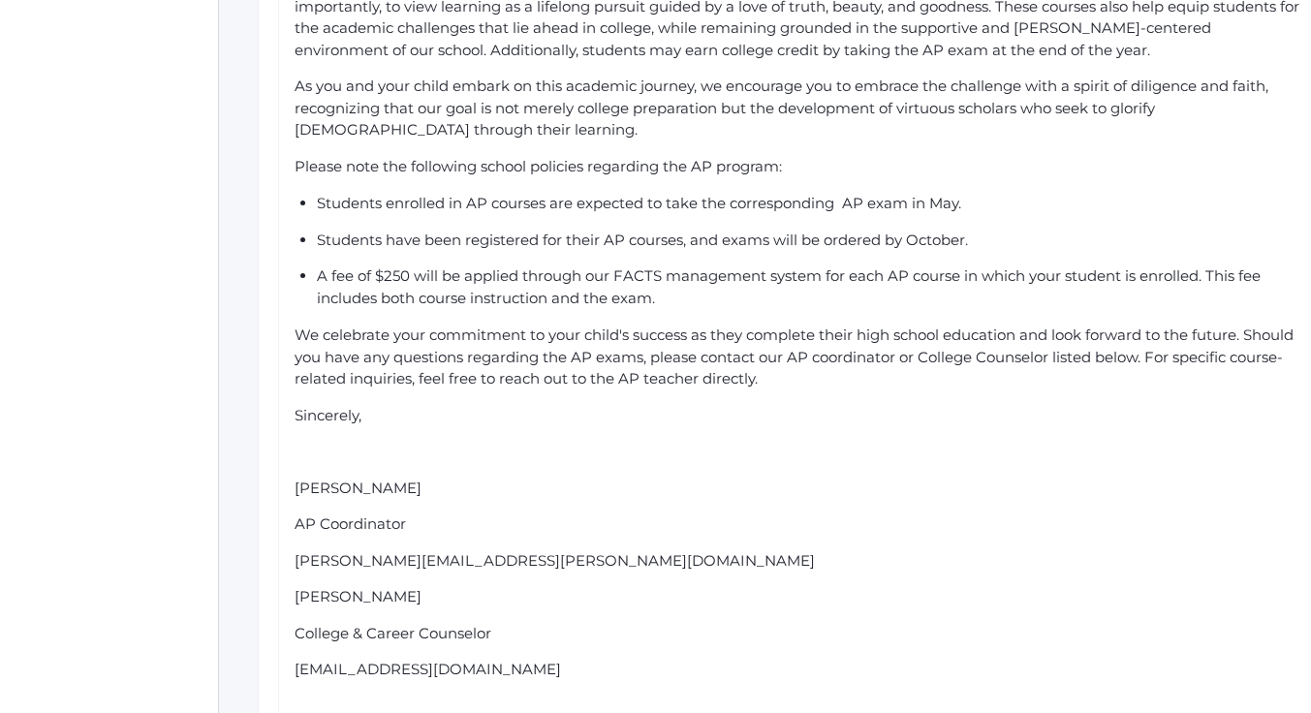
scroll to position [872, 0]
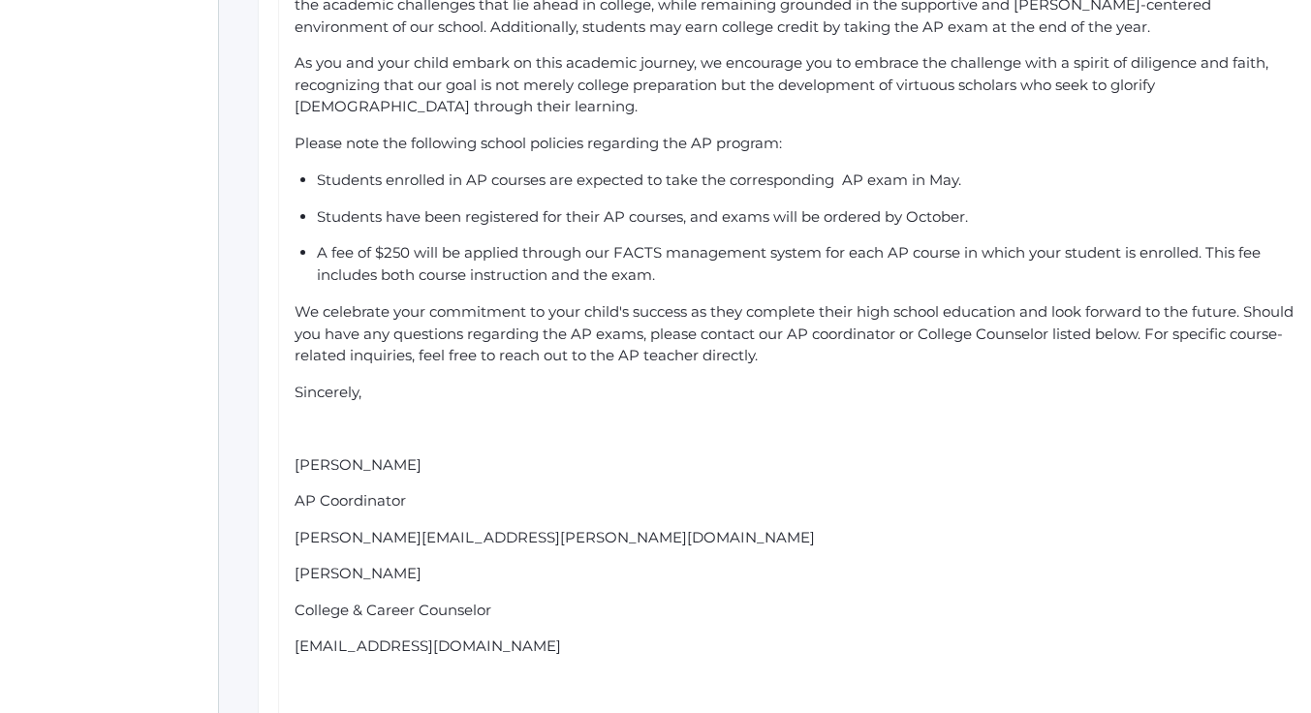
click at [295, 564] on span "[PERSON_NAME]" at bounding box center [358, 573] width 127 height 18
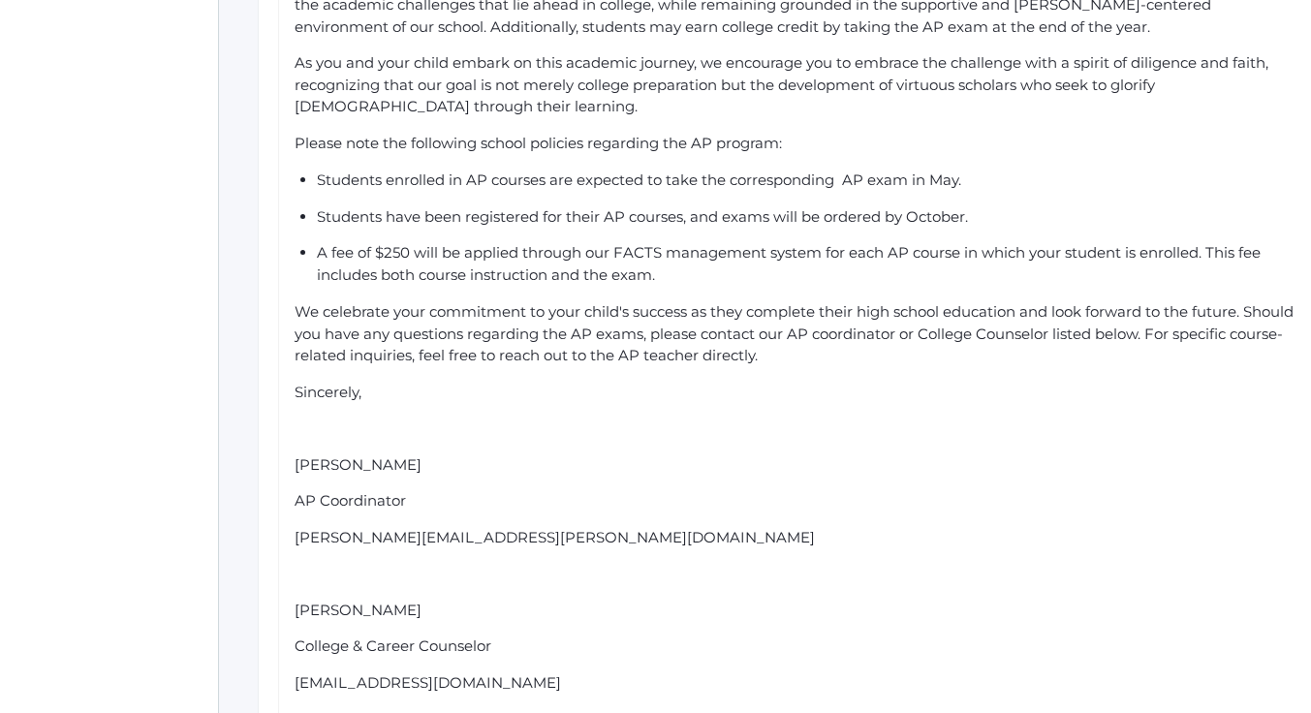
click at [413, 528] on span "[PERSON_NAME][EMAIL_ADDRESS][PERSON_NAME][DOMAIN_NAME]" at bounding box center [555, 537] width 520 height 18
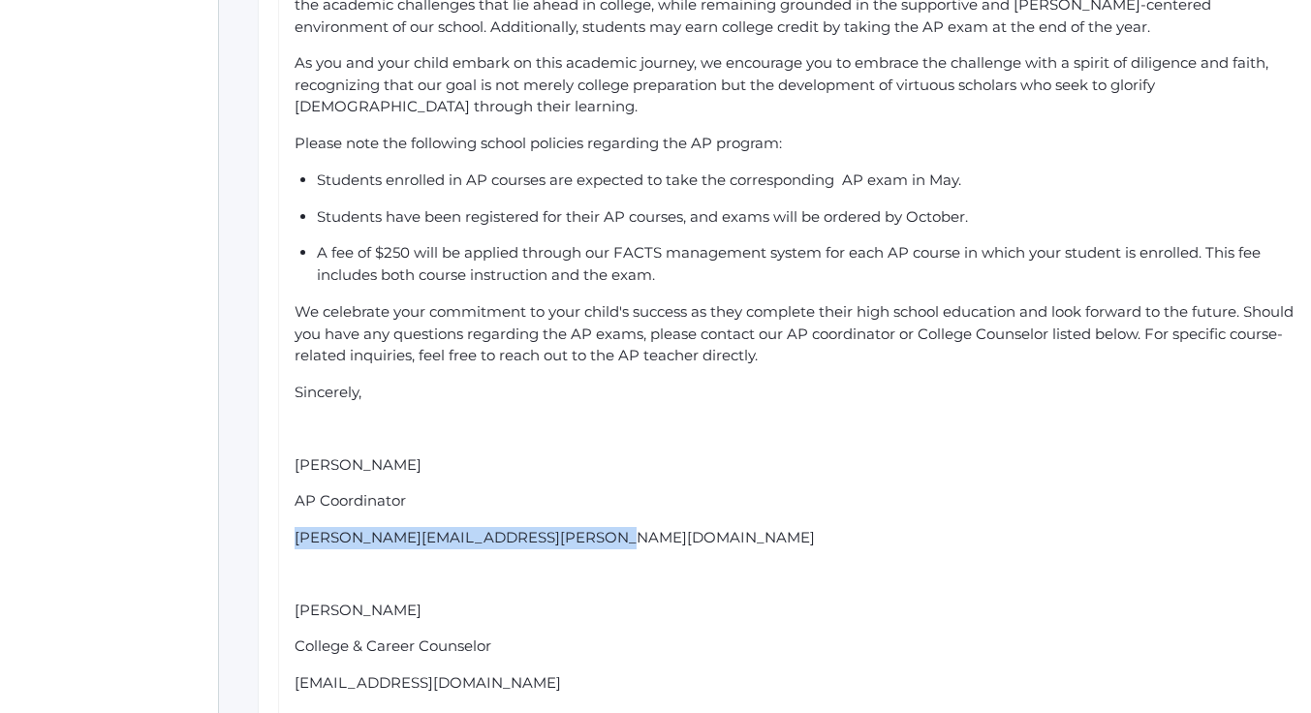
drag, startPoint x: 550, startPoint y: 507, endPoint x: 278, endPoint y: 508, distance: 272.2
click at [278, 508] on div "Dear Beacon Hill Classical Academy Families, We want to commend you and your ch…" at bounding box center [800, 329] width 1044 height 987
drag, startPoint x: 571, startPoint y: 497, endPoint x: 557, endPoint y: 501, distance: 14.1
click at [570, 527] on div "[PERSON_NAME][EMAIL_ADDRESS][PERSON_NAME][DOMAIN_NAME]" at bounding box center [801, 538] width 1012 height 22
click at [552, 527] on div "[PERSON_NAME][EMAIL_ADDRESS][PERSON_NAME][DOMAIN_NAME]" at bounding box center [801, 538] width 1012 height 22
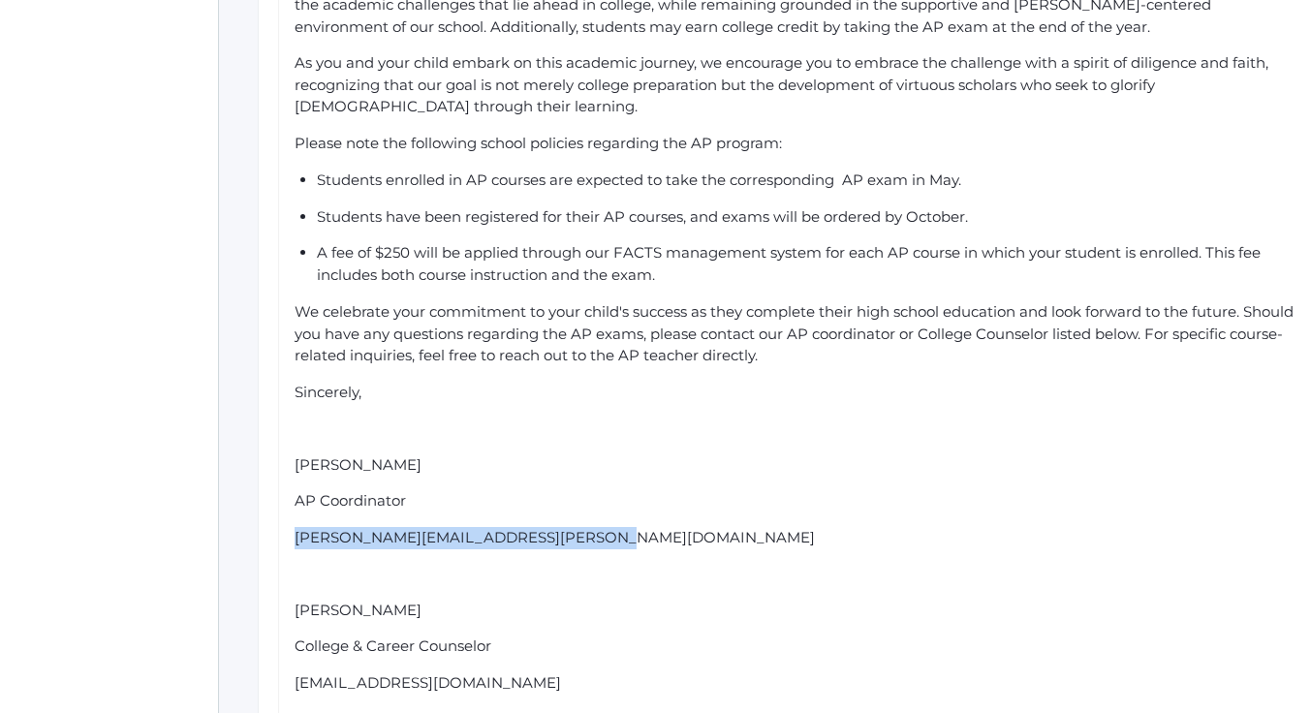
drag, startPoint x: 549, startPoint y: 502, endPoint x: 285, endPoint y: 509, distance: 264.6
click at [285, 509] on div "Dear Beacon Hill Classical Academy Families, We want to commend you and your ch…" at bounding box center [800, 329] width 1044 height 987
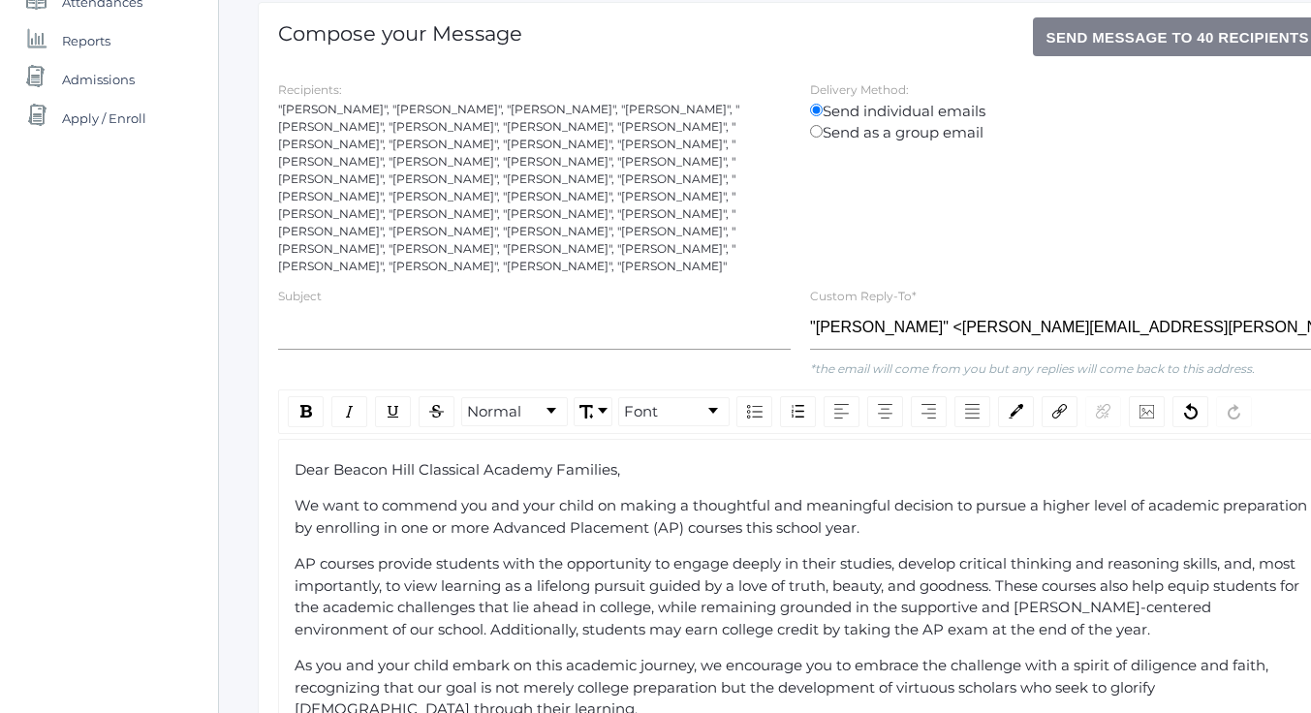
scroll to position [291, 0]
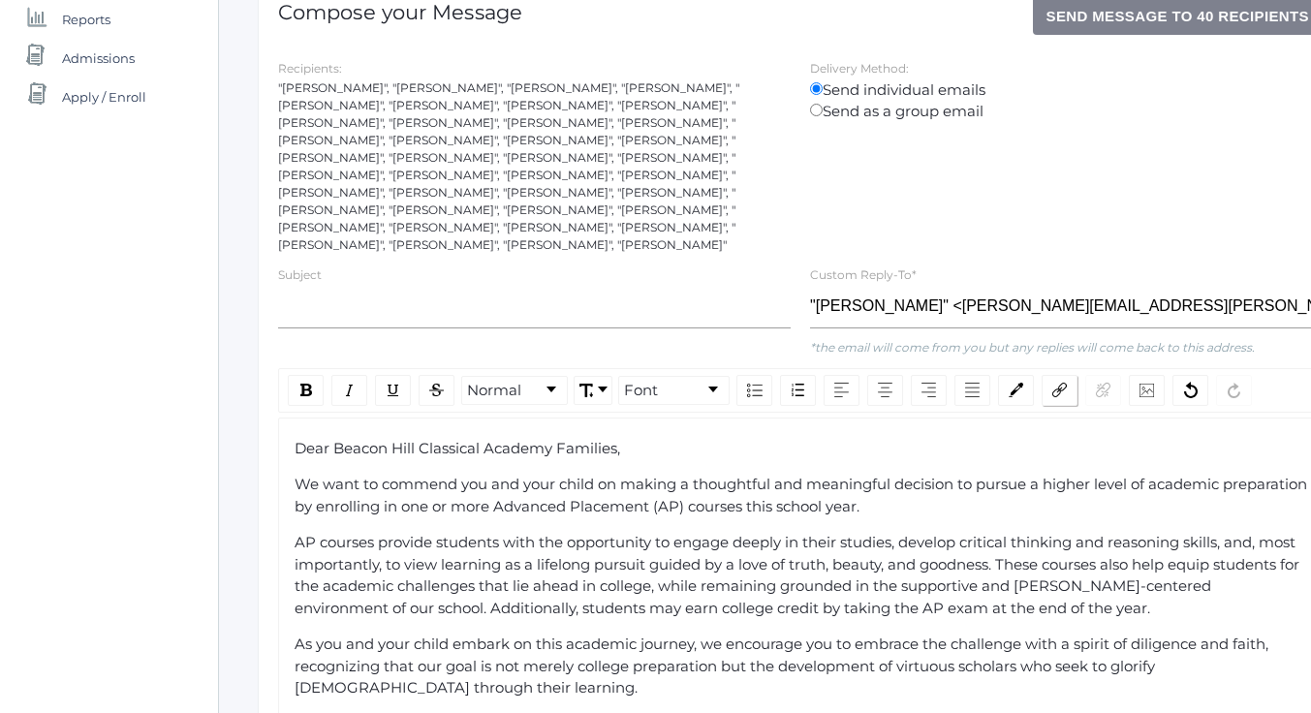
click at [1061, 383] on img "rdw-link-control" at bounding box center [1059, 390] width 15 height 15
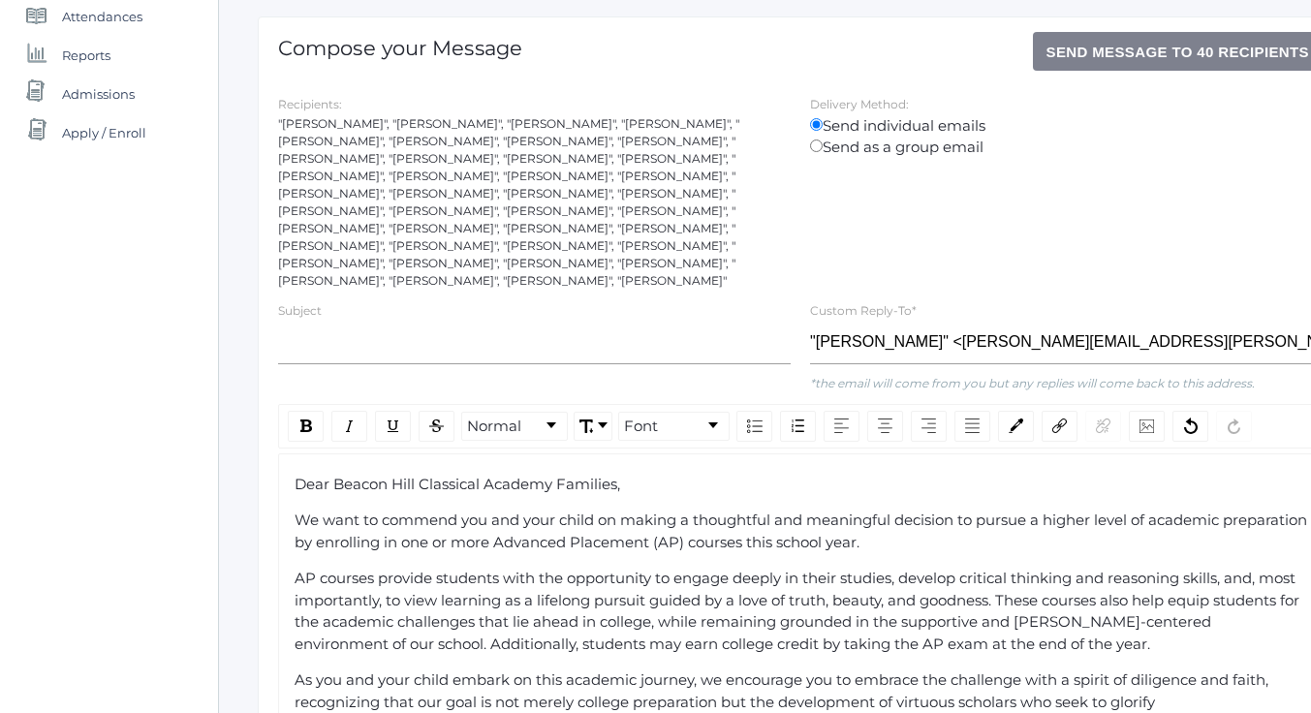
scroll to position [158, 0]
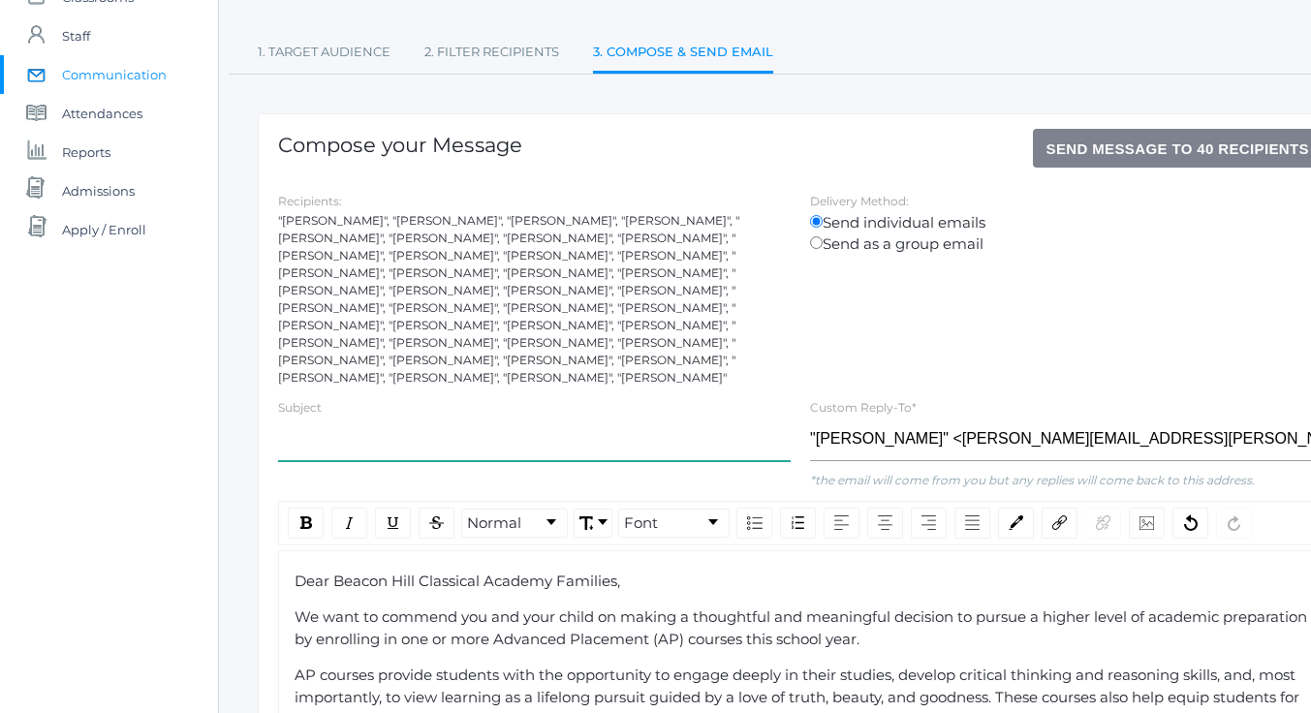
click at [316, 418] on input "text" at bounding box center [534, 440] width 513 height 44
type input "P"
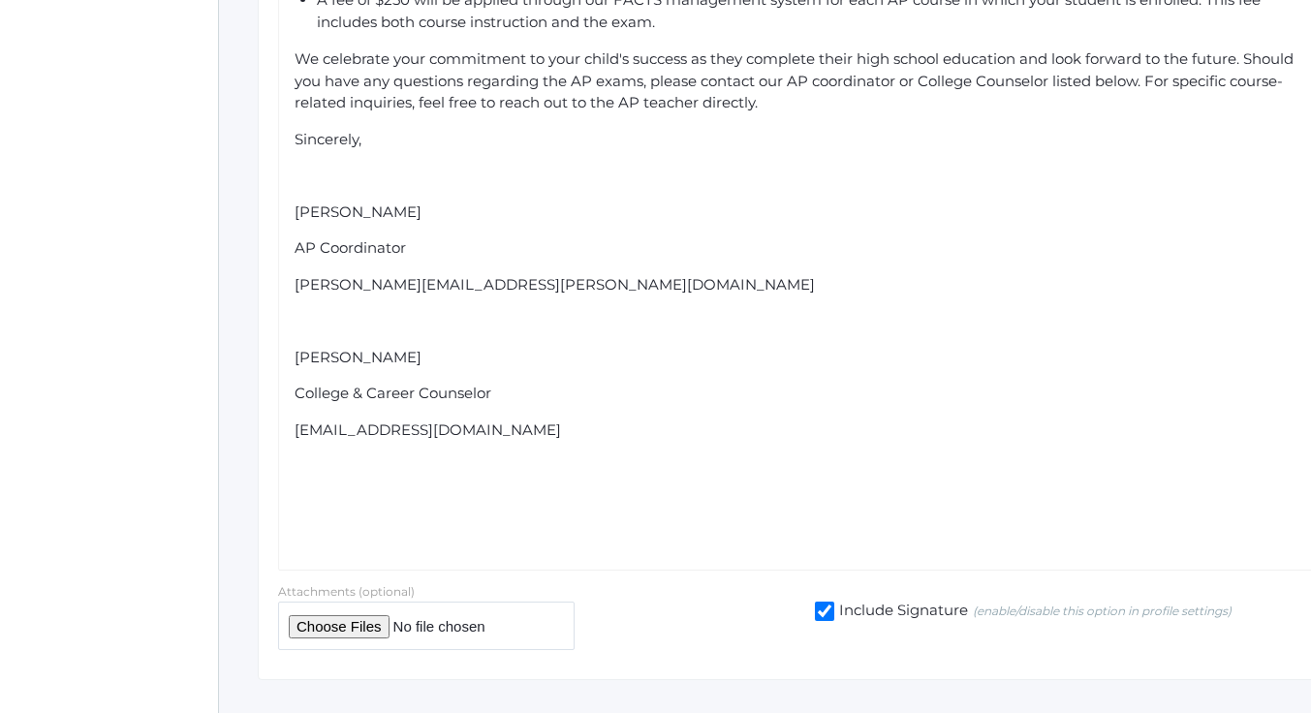
scroll to position [1127, 0]
type input "AP Course Welcome Letter"
click at [410, 235] on div "AP Coordinator" at bounding box center [801, 246] width 1012 height 22
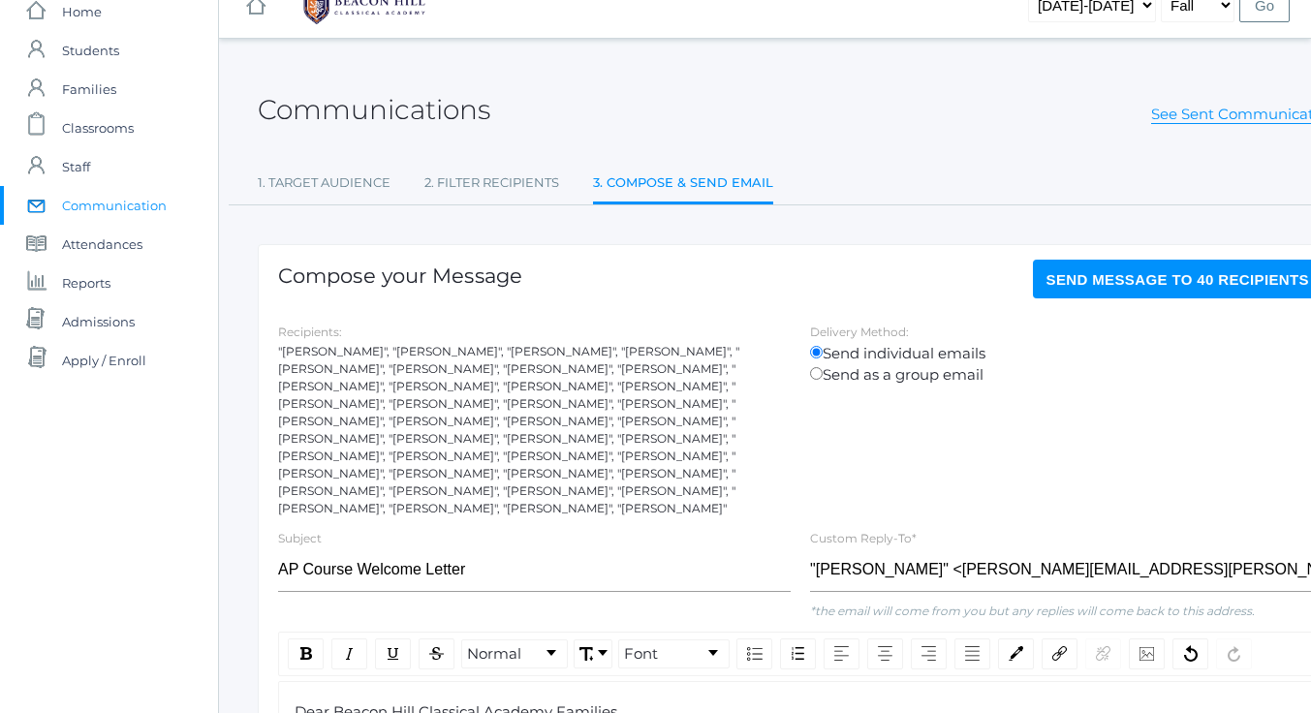
scroll to position [0, 0]
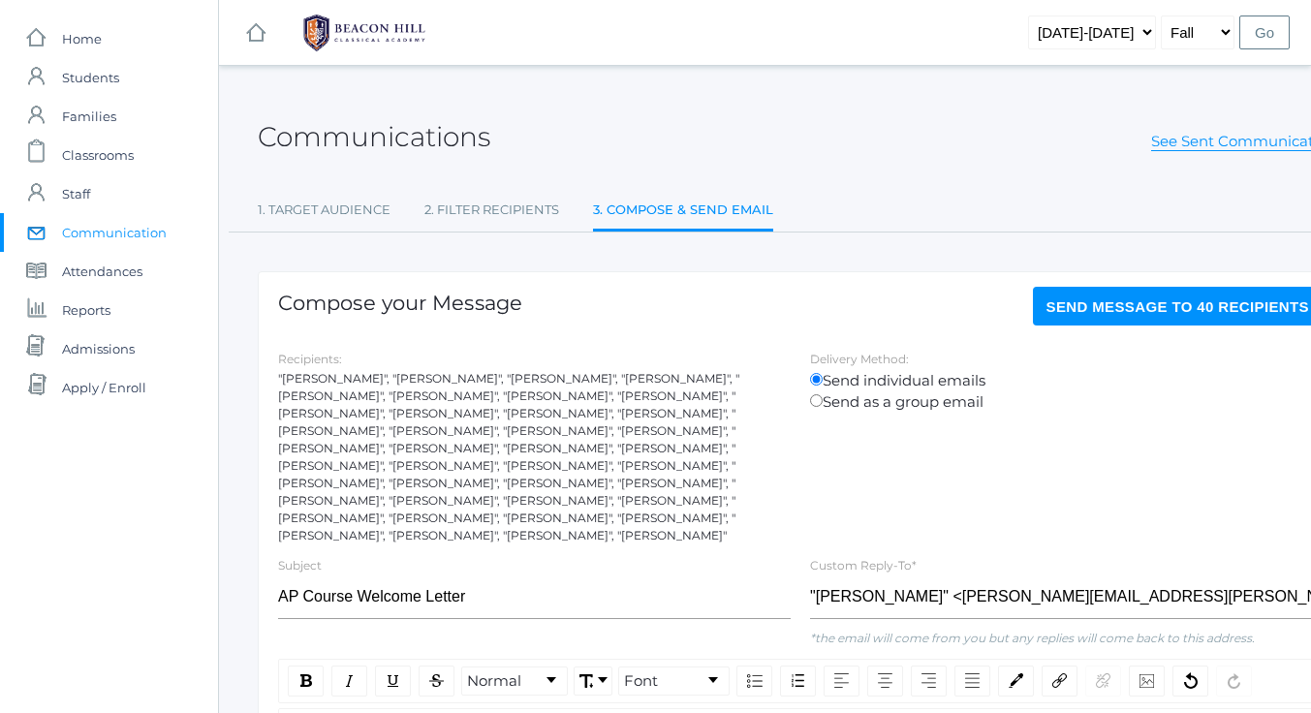
click at [1134, 301] on span "Send Message to 40 recipients" at bounding box center [1178, 306] width 264 height 16
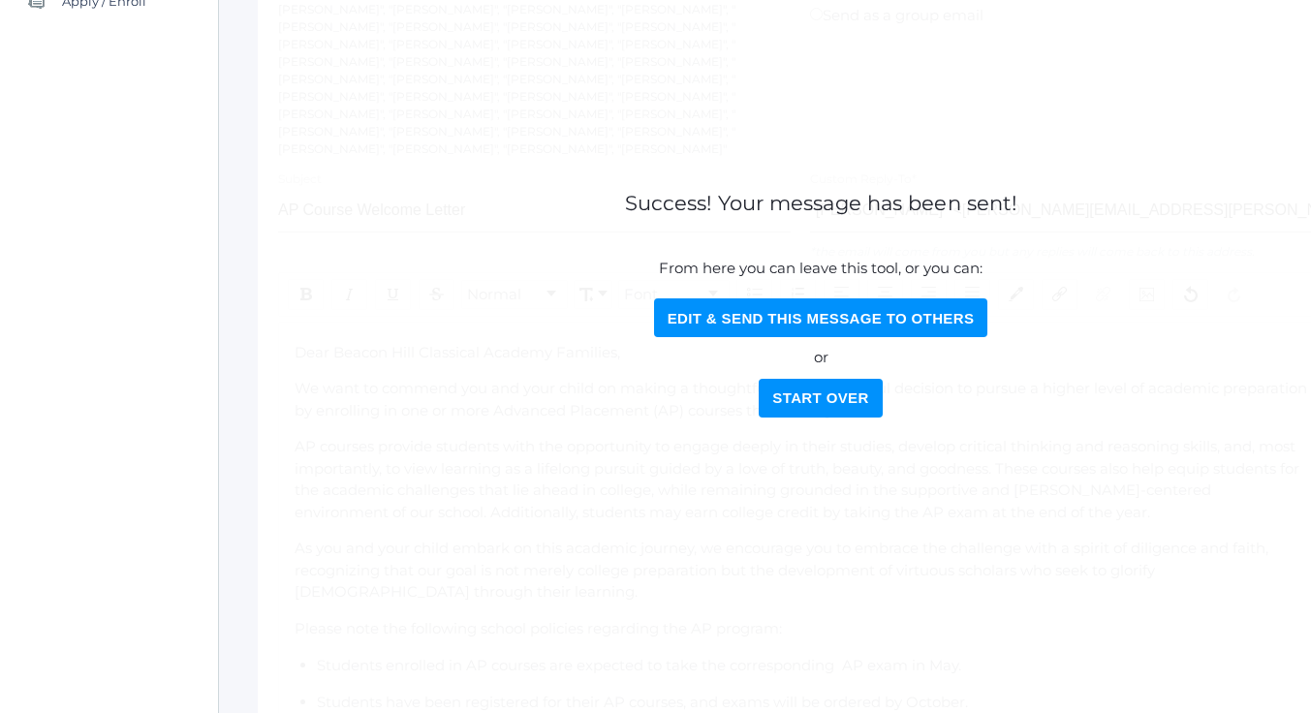
scroll to position [388, 0]
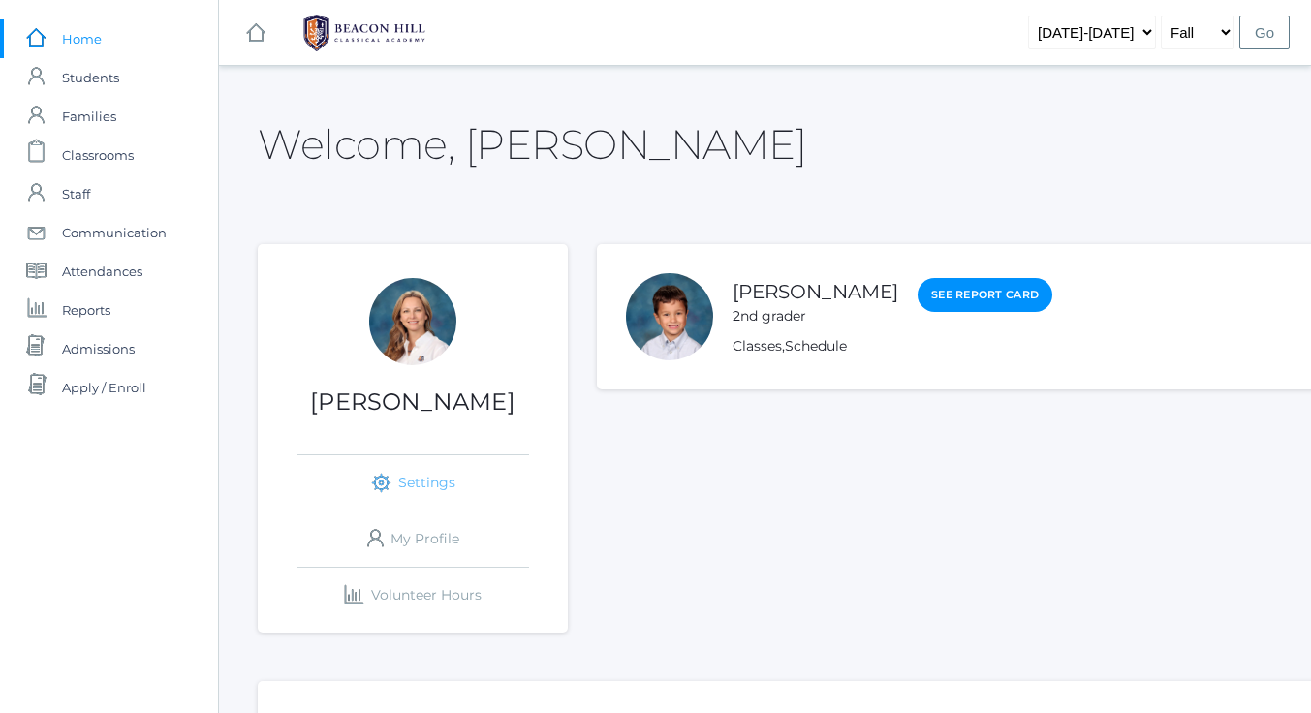
click at [412, 479] on link "icons/ui/navigation/settings Created with Sketch. Settings" at bounding box center [412, 482] width 233 height 55
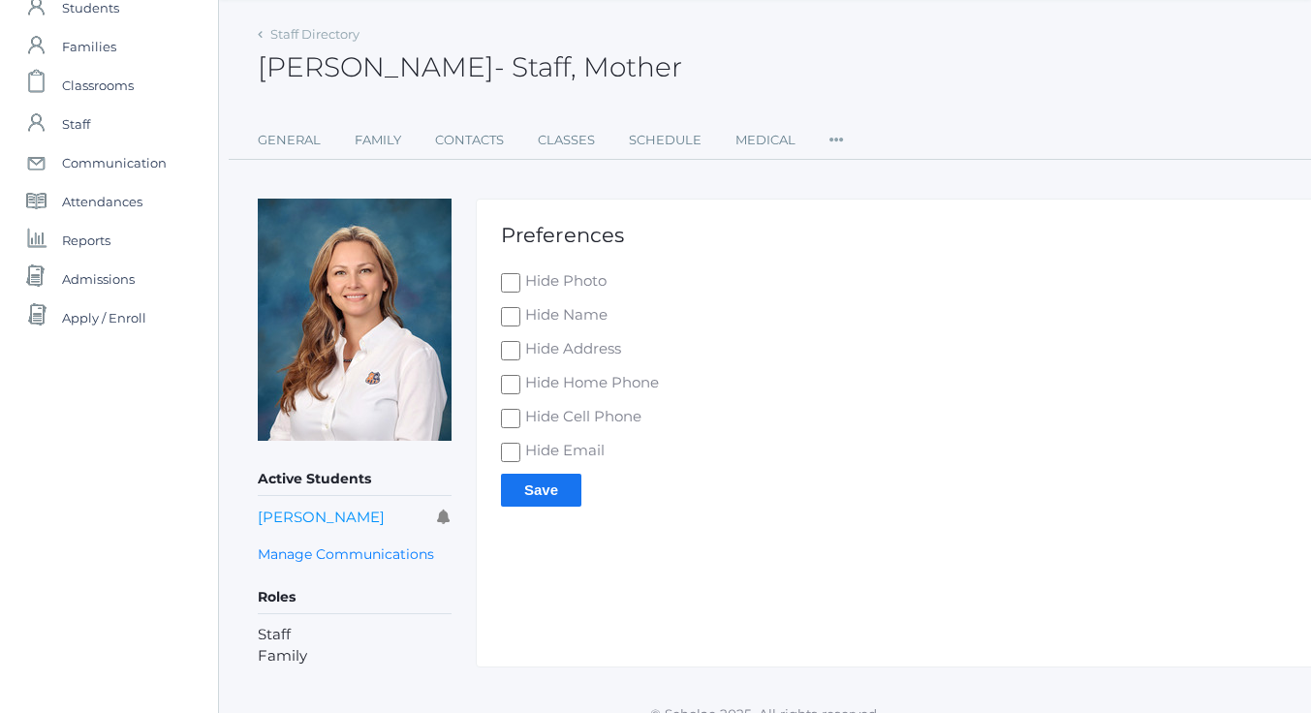
scroll to position [93, 0]
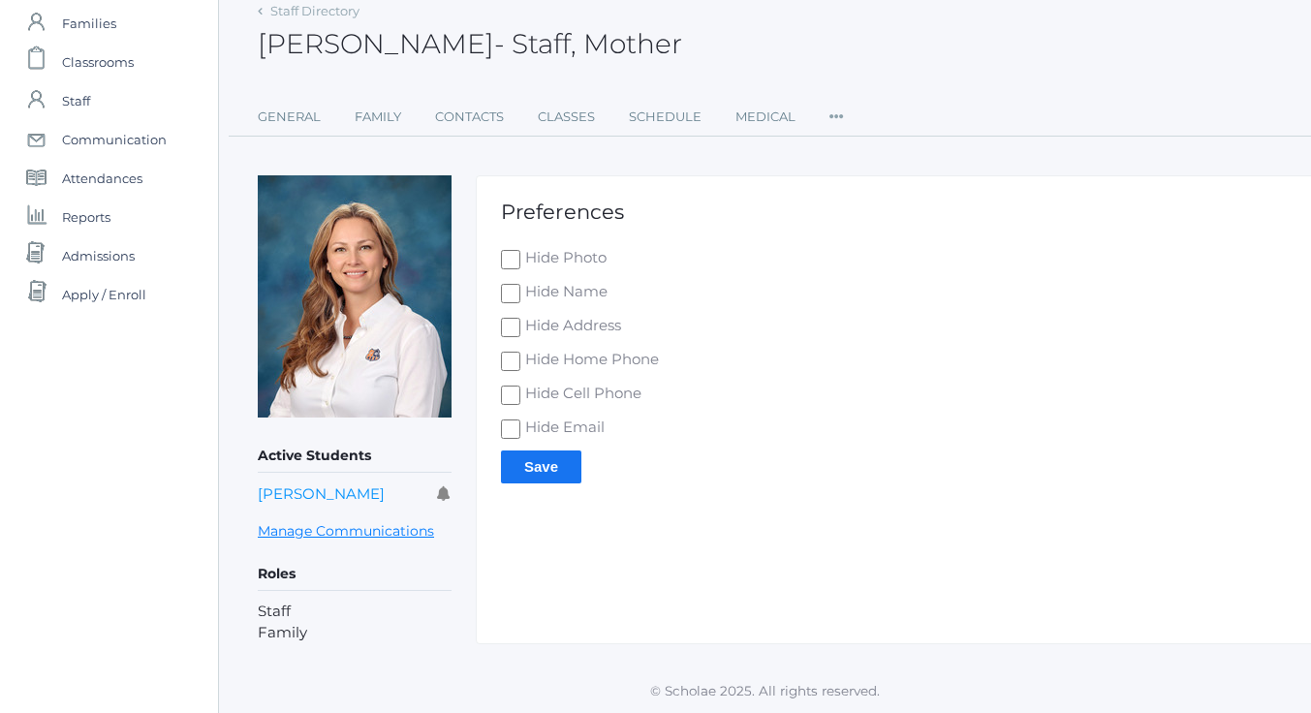
click at [329, 530] on link "Manage Communications" at bounding box center [346, 531] width 176 height 22
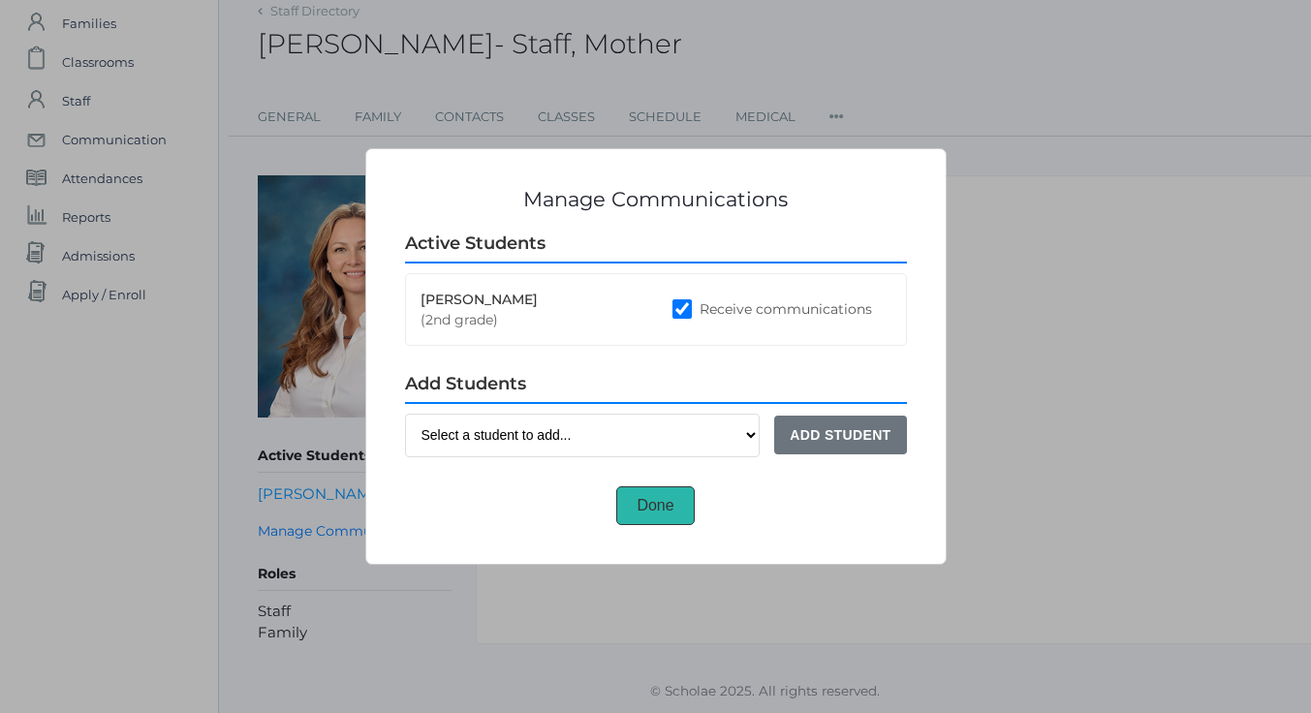
click at [669, 517] on button "Done" at bounding box center [655, 505] width 78 height 39
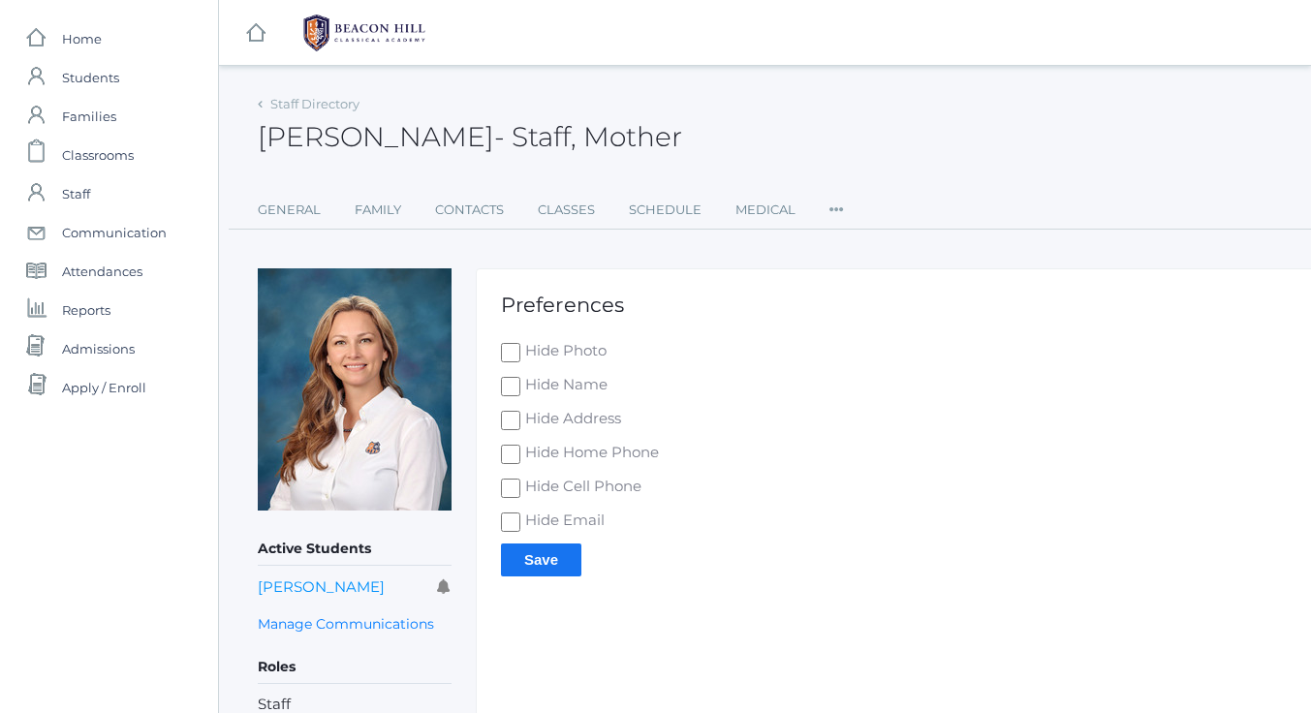
scroll to position [93, 0]
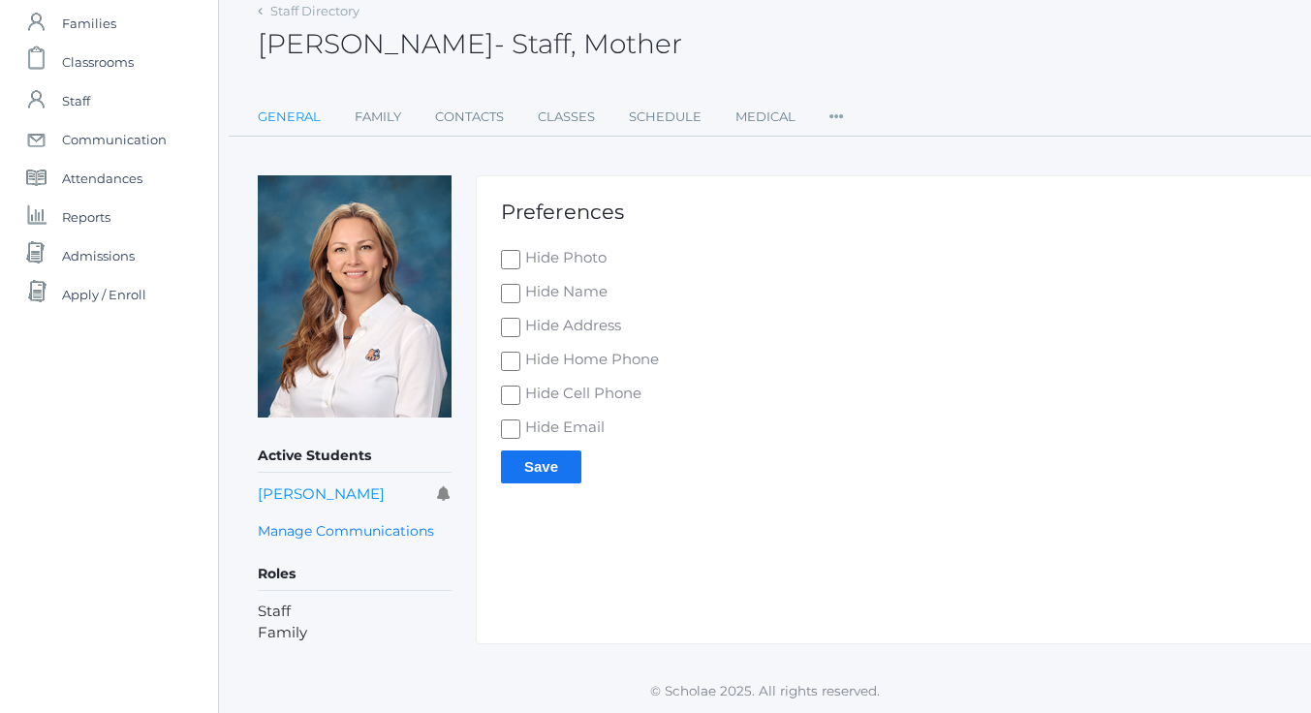
click at [288, 116] on link "General" at bounding box center [289, 117] width 63 height 39
